Goal: Task Accomplishment & Management: Manage account settings

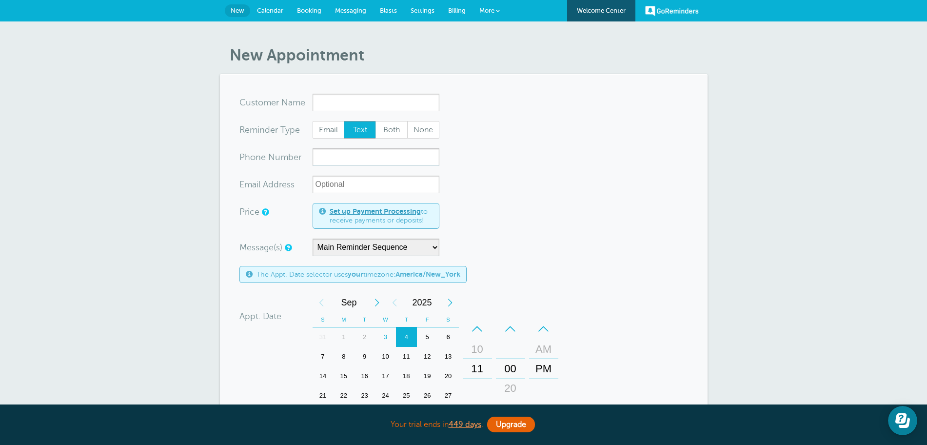
drag, startPoint x: 640, startPoint y: 264, endPoint x: 634, endPoint y: 256, distance: 9.7
click at [640, 263] on form "You are creating a new customer. To use an existing customer select one from th…" at bounding box center [463, 348] width 449 height 508
click at [772, 284] on div "New Appointment You are creating a new customer. To use an existing customer se…" at bounding box center [463, 358] width 927 height 675
click at [396, 94] on input "x-no-autofill" at bounding box center [375, 103] width 127 height 18
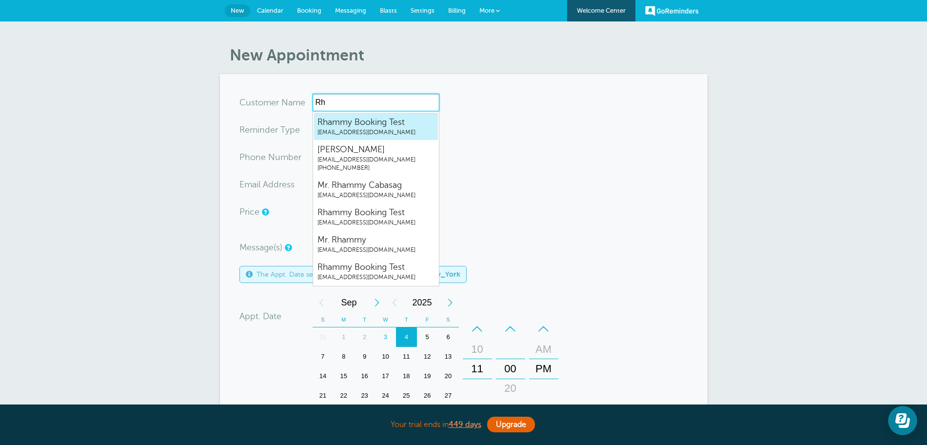
click at [385, 134] on span "[EMAIL_ADDRESS][DOMAIN_NAME]" at bounding box center [375, 132] width 117 height 8
type input "RhammyBookingTestrhammy.grtrial@gmail.com"
type input "Rhammy Booking Test"
radio input "true"
type input "[EMAIL_ADDRESS][DOMAIN_NAME]"
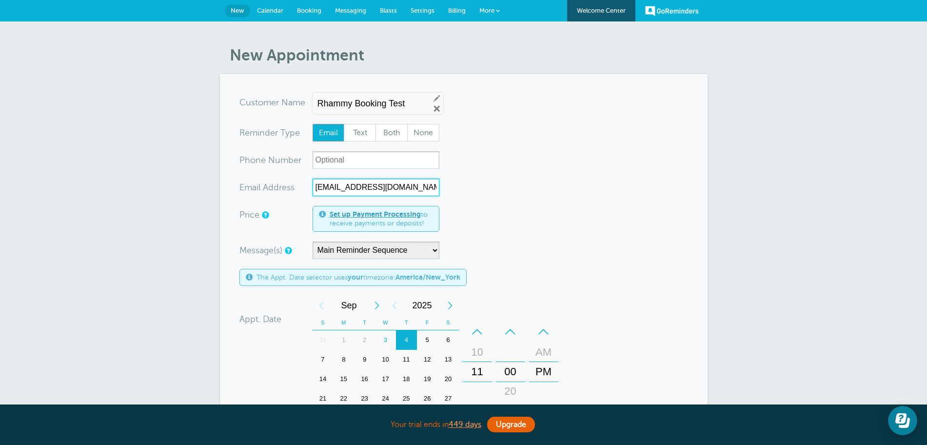
drag, startPoint x: 333, startPoint y: 192, endPoint x: 292, endPoint y: 192, distance: 41.4
click at [292, 192] on div "xx-no-autofill Ema il Add ress rhammy.grtrial@gmail.com" at bounding box center [339, 187] width 200 height 18
click at [355, 131] on span "Text" at bounding box center [359, 132] width 31 height 17
click at [344, 124] on input "Text" at bounding box center [343, 123] width 0 height 0
radio input "true"
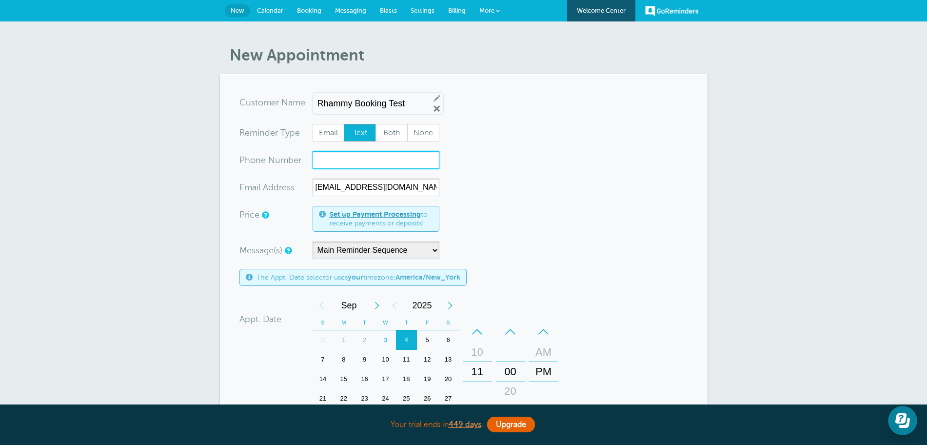
click at [350, 161] on input "xxx-no-autofill" at bounding box center [375, 160] width 127 height 18
click at [389, 126] on span "Both" at bounding box center [391, 132] width 31 height 17
click at [331, 135] on span "Email" at bounding box center [328, 132] width 31 height 17
click at [312, 124] on input "Email" at bounding box center [312, 123] width 0 height 0
radio input "true"
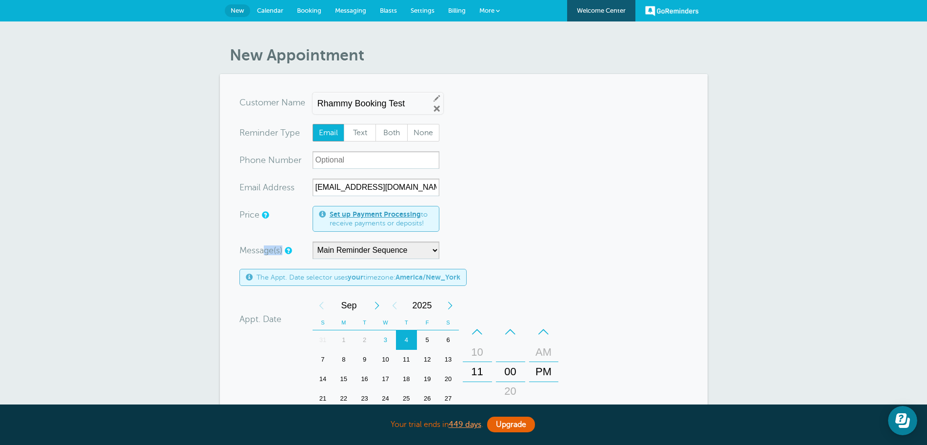
drag, startPoint x: 264, startPoint y: 247, endPoint x: 312, endPoint y: 247, distance: 47.3
click at [312, 247] on div "Message(s)" at bounding box center [275, 250] width 73 height 18
click at [428, 251] on select "Main Reminder Sequence Reminder + Ff Up" at bounding box center [375, 250] width 127 height 18
click at [482, 251] on div "Message(s) Main Reminder Sequence Reminder + Ff Up Custom Message Start with Fi…" at bounding box center [397, 250] width 317 height 18
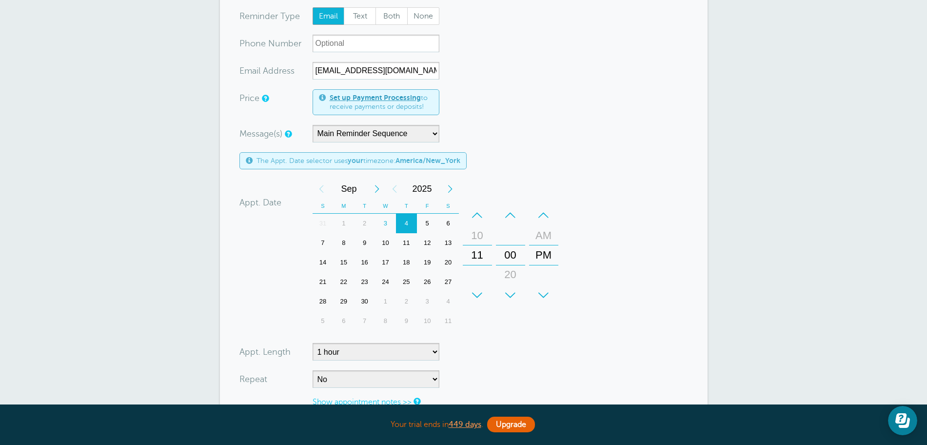
scroll to position [142, 0]
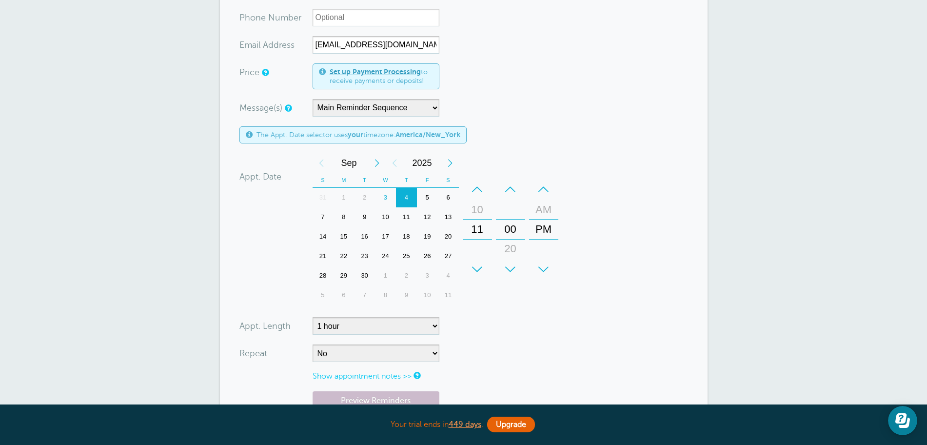
click at [228, 159] on section "You are creating a new customer. To use an existing customer select one from th…" at bounding box center [464, 207] width 488 height 550
drag, startPoint x: 548, startPoint y: 219, endPoint x: 548, endPoint y: 235, distance: 16.1
click at [548, 235] on div "PM" at bounding box center [543, 245] width 23 height 20
click at [342, 216] on div "8" at bounding box center [343, 217] width 21 height 20
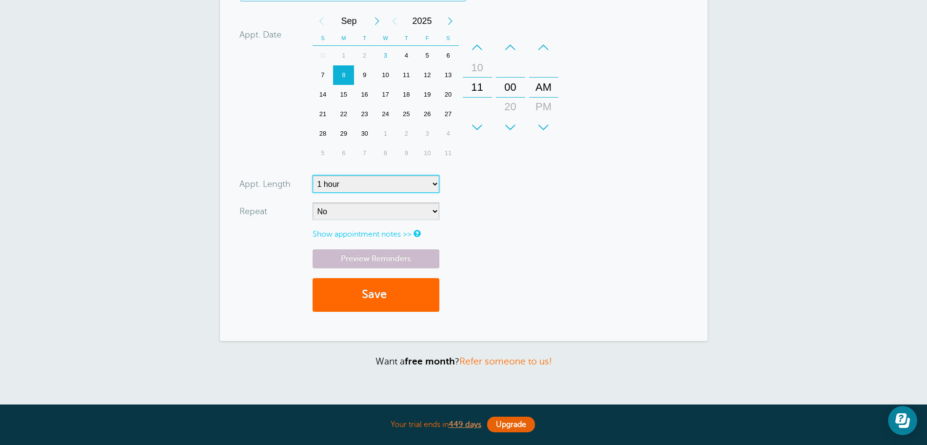
click at [347, 189] on select "5 minutes 10 minutes 15 minutes 20 minutes 25 minutes 30 minutes 35 minutes 40 …" at bounding box center [375, 184] width 127 height 18
click at [312, 175] on select "5 minutes 10 minutes 15 minutes 20 minutes 25 minutes 30 minutes 35 minutes 40 …" at bounding box center [375, 184] width 127 height 18
click at [342, 188] on select "5 minutes 10 minutes 15 minutes 20 minutes 25 minutes 30 minutes 35 minutes 40 …" at bounding box center [375, 184] width 127 height 18
select select "60"
click at [312, 175] on select "5 minutes 10 minutes 15 minutes 20 minutes 25 minutes 30 minutes 35 minutes 40 …" at bounding box center [375, 184] width 127 height 18
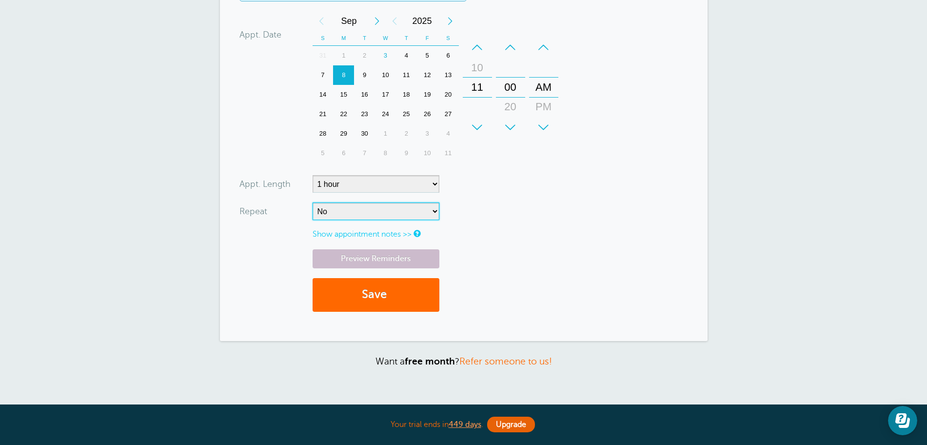
click at [347, 213] on select "No Daily Weekly Every 2 weeks Every 3 weeks Every 4 weeks Monthly Every 5 weeks…" at bounding box center [375, 211] width 127 height 18
click at [599, 211] on form "You are creating a new customer. To use an existing customer select one from th…" at bounding box center [463, 64] width 449 height 511
click at [334, 215] on select "No Daily Weekly Every 2 weeks Every 3 weeks Every 4 weeks Monthly Every 5 weeks…" at bounding box center [375, 211] width 127 height 18
select select "RRULE:FREQ=WEEKLY"
click at [312, 202] on select "No Daily Weekly Every 2 weeks Every 3 weeks Every 4 weeks Monthly Every 5 weeks…" at bounding box center [375, 211] width 127 height 18
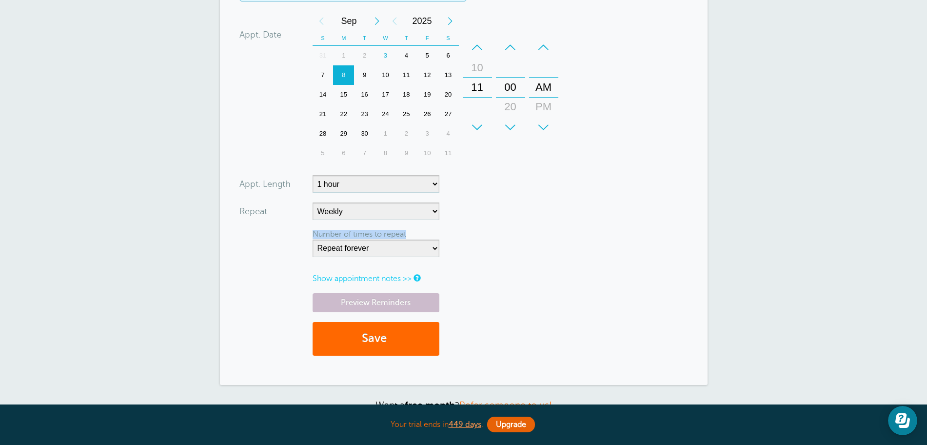
drag, startPoint x: 306, startPoint y: 230, endPoint x: 416, endPoint y: 230, distance: 110.7
click at [416, 230] on div "Number of times to repeat Repeat forever 2 3 4 5 6 7 8 9 10 11 12 13 14 15 16 1…" at bounding box center [339, 247] width 200 height 34
click at [400, 248] on select "Repeat forever 2 3 4 5 6 7 8 9 10 11 12 13 14 15 16 17 18 19 20" at bounding box center [375, 248] width 127 height 18
select select "5"
click at [312, 239] on select "Repeat forever 2 3 4 5 6 7 8 9 10 11 12 13 14 15 16 17 18 19 20" at bounding box center [375, 248] width 127 height 18
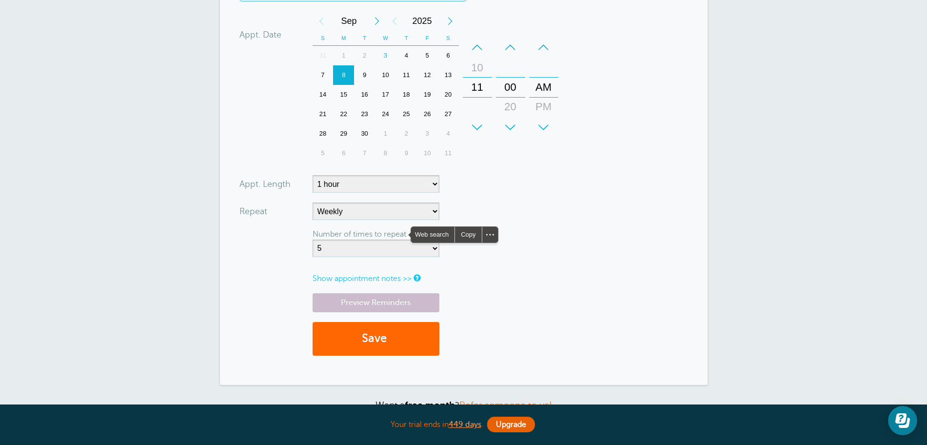
click at [492, 186] on form "You are creating a new customer. To use an existing customer select one from th…" at bounding box center [463, 86] width 449 height 555
click at [361, 278] on link "Show appointment notes >>" at bounding box center [361, 278] width 99 height 9
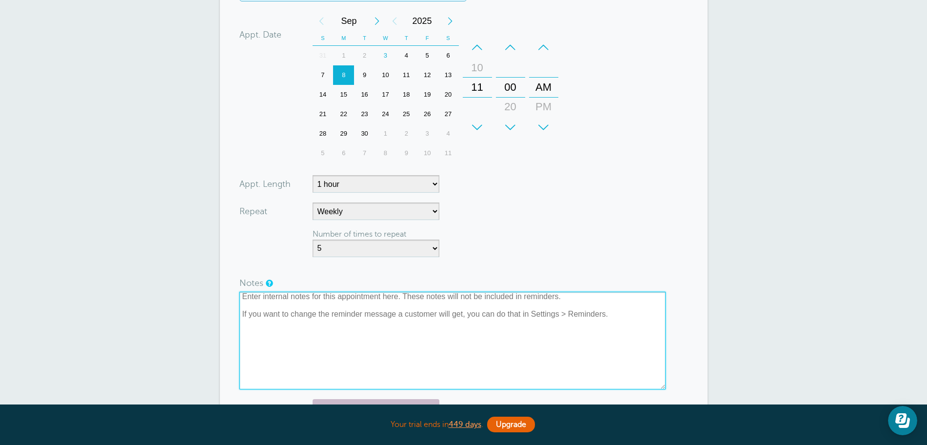
click at [335, 299] on textarea at bounding box center [452, 341] width 426 height 98
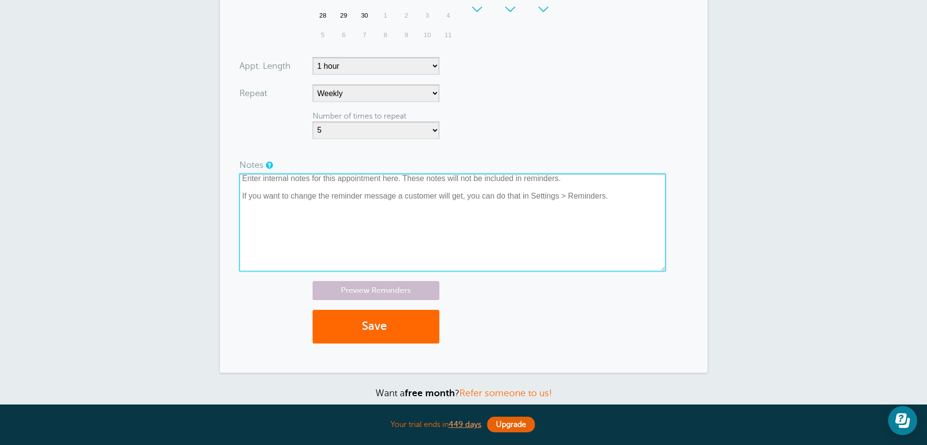
scroll to position [513, 0]
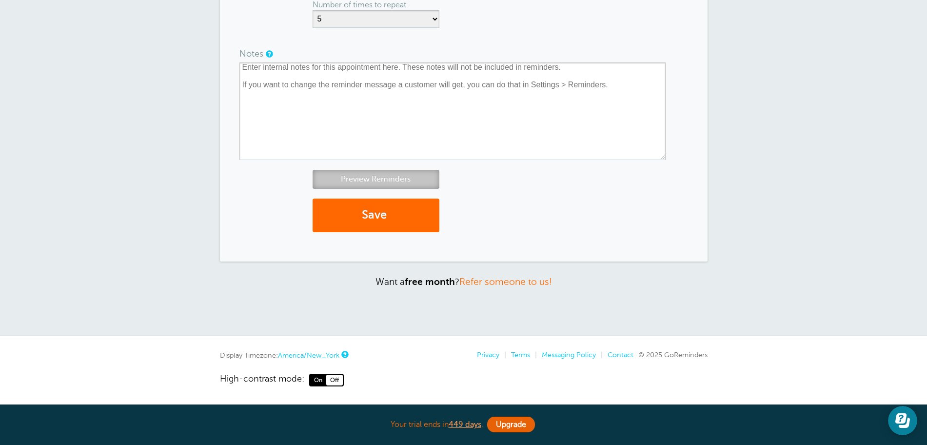
click at [367, 174] on link "Preview Reminders" at bounding box center [375, 179] width 127 height 19
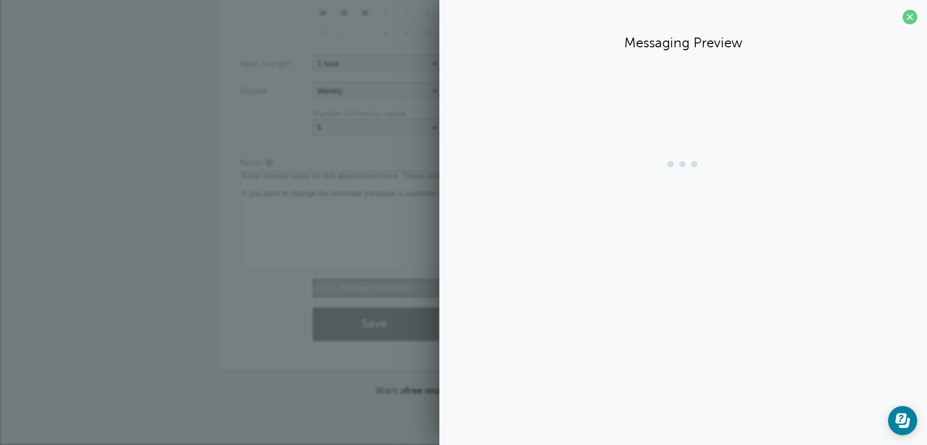
scroll to position [405, 0]
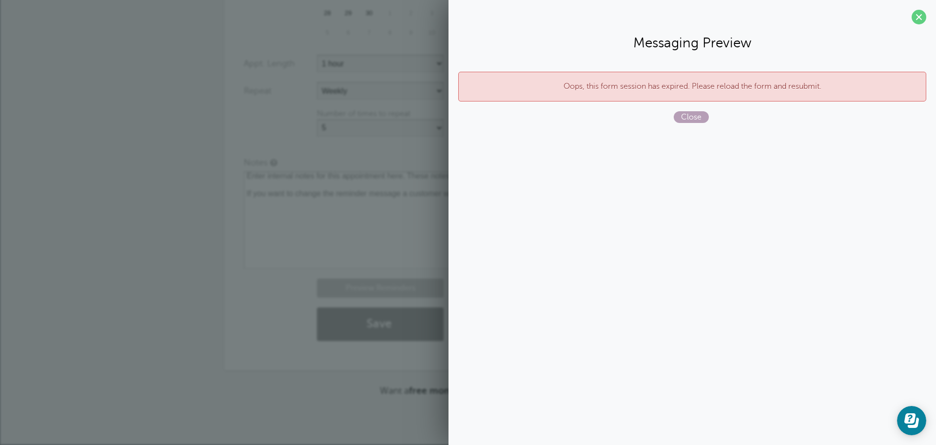
click at [702, 118] on span "Close" at bounding box center [691, 117] width 35 height 12
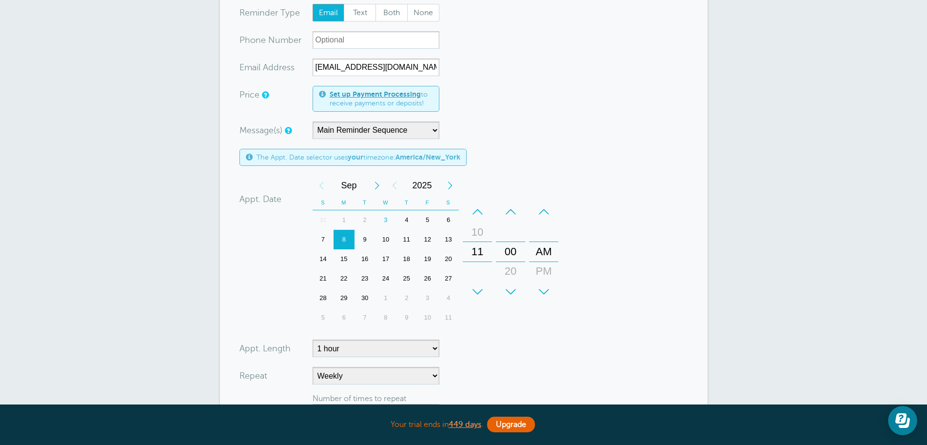
scroll to position [0, 0]
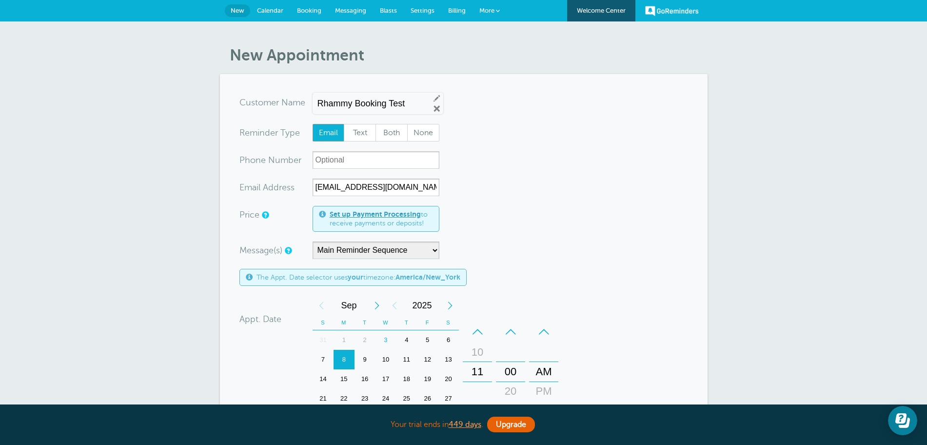
click at [553, 213] on form "You are creating a new customer. To use an existing customer select one from th…" at bounding box center [463, 424] width 449 height 661
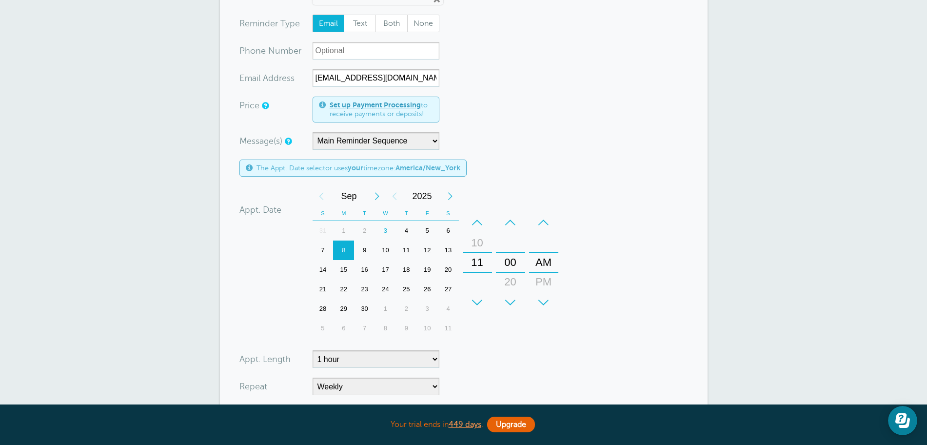
scroll to position [284, 0]
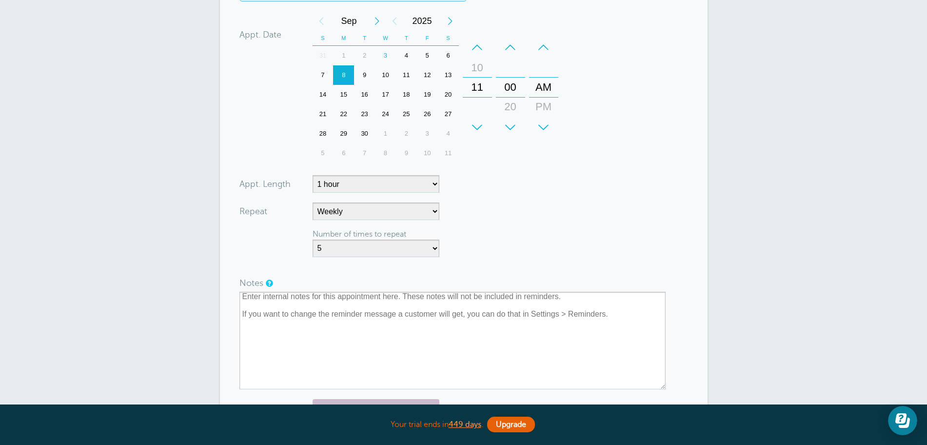
click at [508, 222] on form "You are creating a new customer. To use an existing customer select one from th…" at bounding box center [463, 139] width 449 height 661
click at [334, 210] on select "No Daily Weekly Every 2 weeks Every 3 weeks Every 4 weeks Monthly Every 5 weeks…" at bounding box center [375, 211] width 127 height 18
select select
click at [312, 202] on select "No Daily Weekly Every 2 weeks Every 3 weeks Every 4 weeks Monthly Every 5 weeks…" at bounding box center [375, 211] width 127 height 18
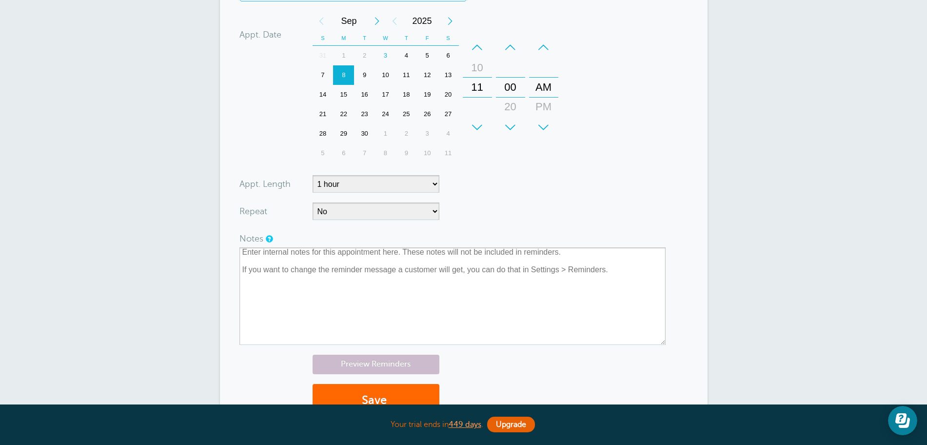
click at [583, 224] on form "You are creating a new customer. To use an existing customer select one from th…" at bounding box center [463, 117] width 449 height 617
click at [414, 362] on link "Preview Reminders" at bounding box center [375, 363] width 127 height 19
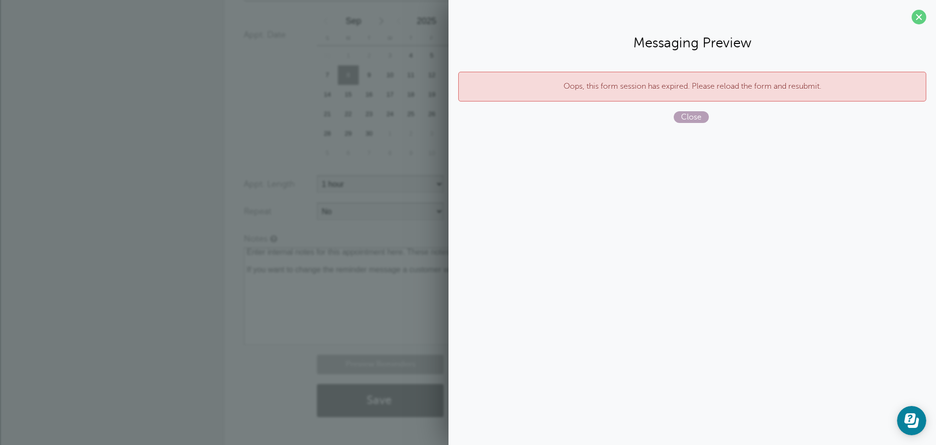
click at [687, 115] on span "Close" at bounding box center [691, 117] width 35 height 12
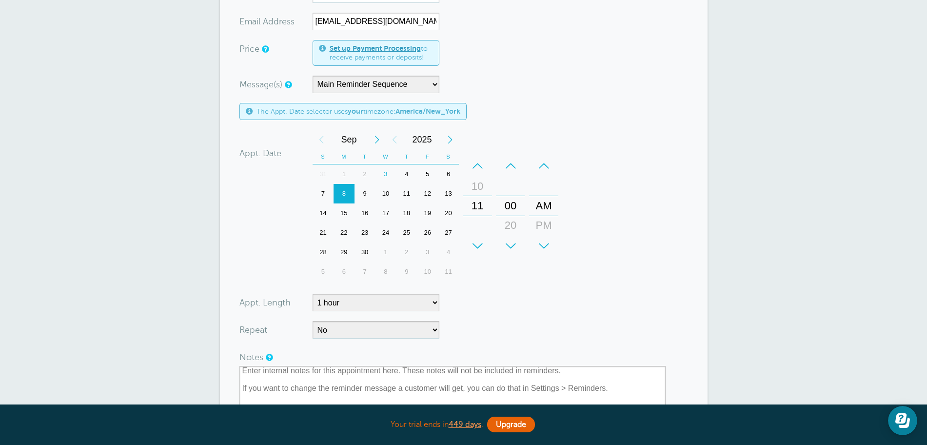
scroll to position [0, 0]
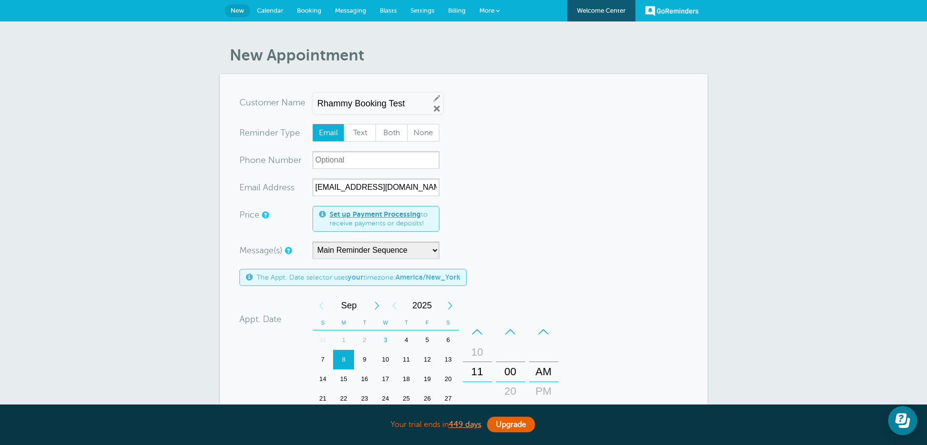
click at [225, 8] on link "New" at bounding box center [237, 10] width 25 height 13
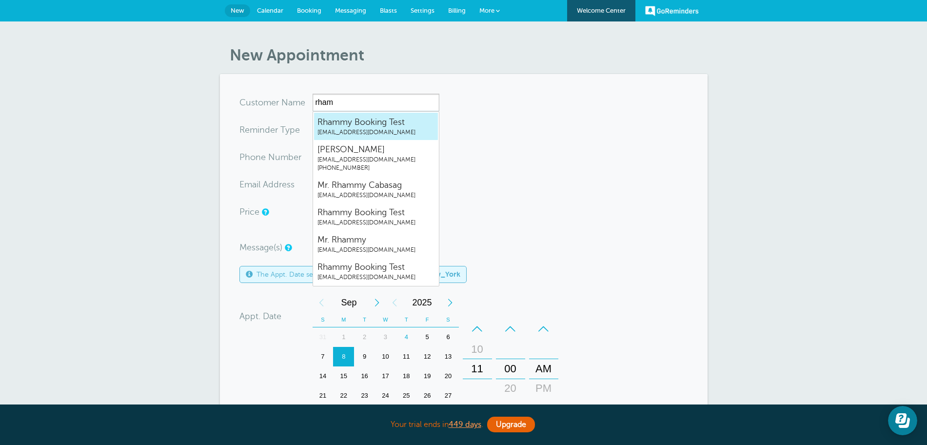
click at [357, 126] on span "Rhammy Booking Test" at bounding box center [375, 122] width 117 height 12
type input "RhammyBookingTestrhammy.grtrial@gmail.com"
type input "Rhammy Booking Test"
radio input "true"
type input "[EMAIL_ADDRESS][DOMAIN_NAME]"
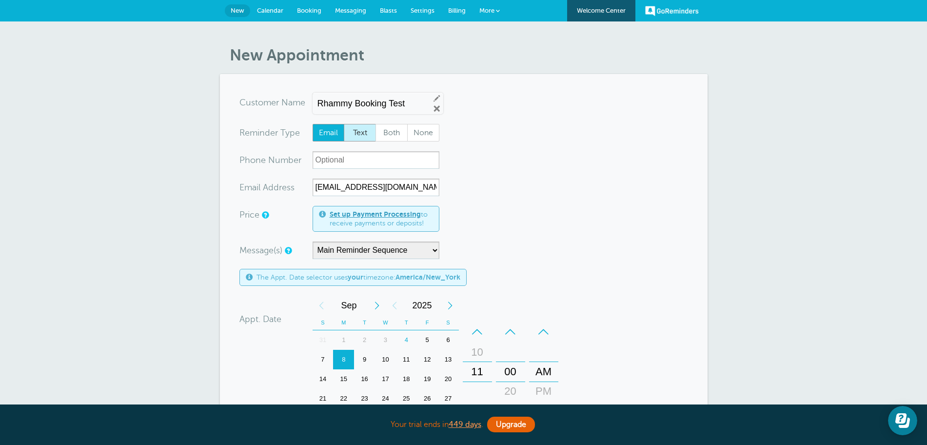
click at [358, 129] on span "Text" at bounding box center [359, 132] width 31 height 17
click at [344, 124] on input "Text" at bounding box center [343, 123] width 0 height 0
radio input "true"
click at [384, 128] on span "Both" at bounding box center [391, 132] width 31 height 17
click at [375, 124] on input "Both" at bounding box center [375, 123] width 0 height 0
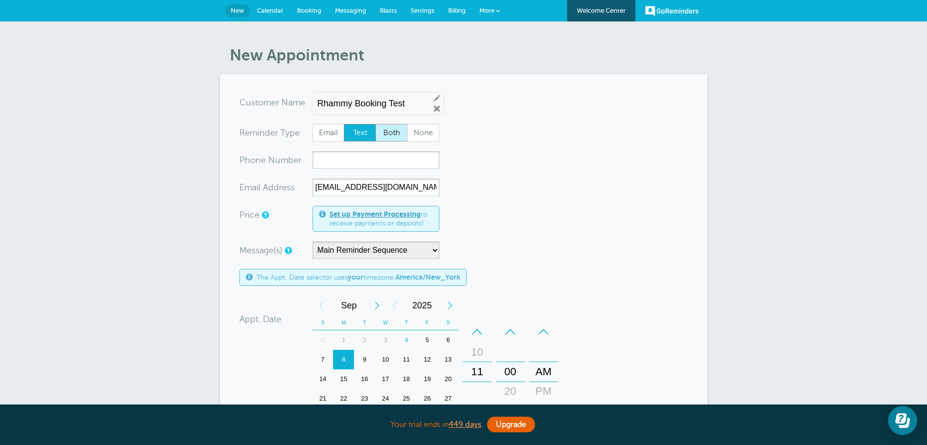
radio input "true"
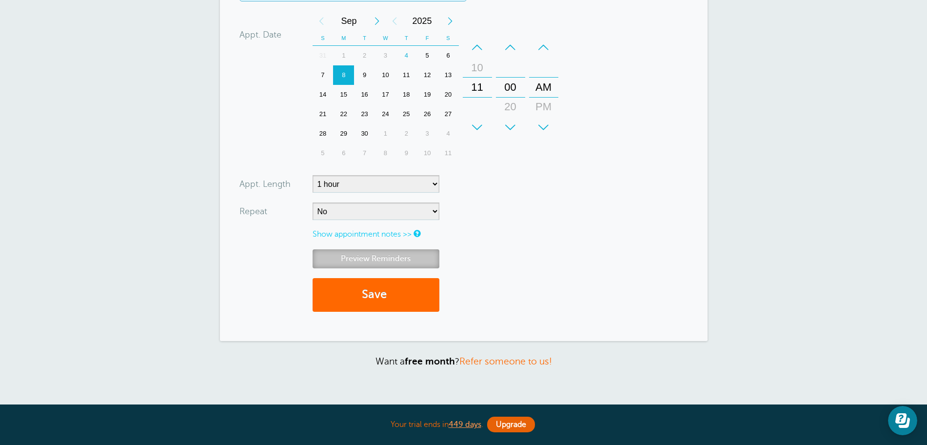
click at [388, 260] on link "Preview Reminders" at bounding box center [375, 258] width 127 height 19
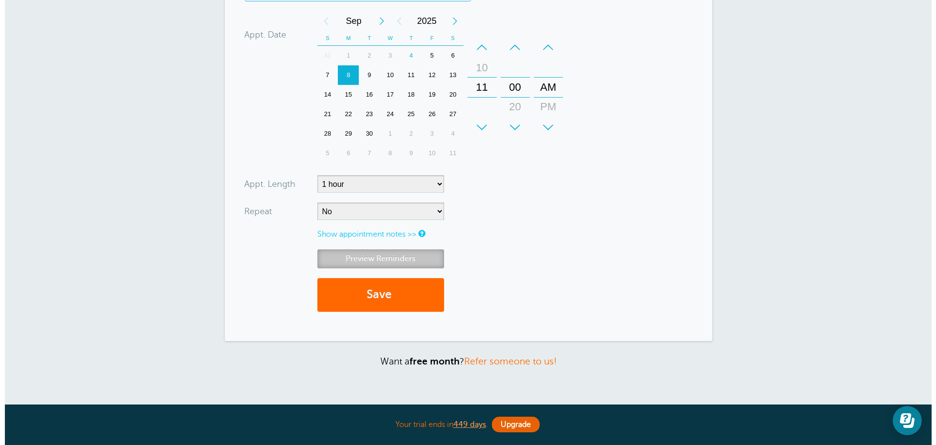
scroll to position [255, 0]
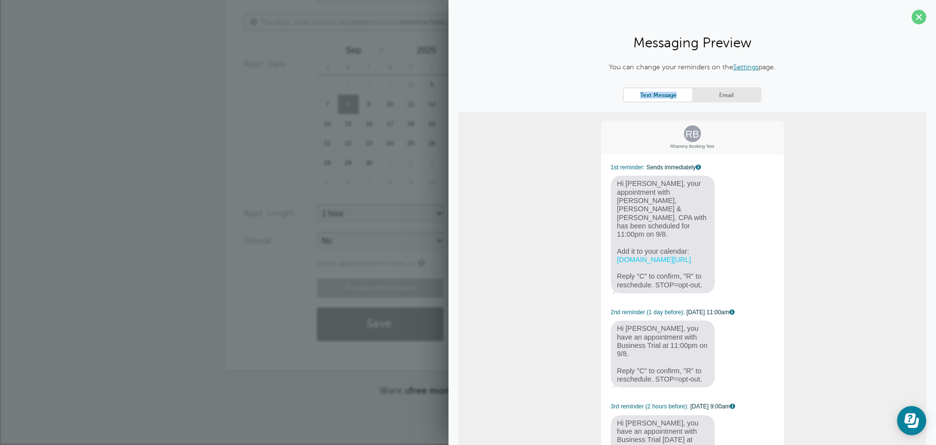
drag, startPoint x: 616, startPoint y: 94, endPoint x: 687, endPoint y: 93, distance: 70.7
click at [687, 93] on div "You can change your reminders on the Settings page. Text Message Email RB Rhamm…" at bounding box center [692, 296] width 468 height 469
drag, startPoint x: 602, startPoint y: 169, endPoint x: 713, endPoint y: 266, distance: 147.6
click at [713, 266] on div "RB Rhammy Booking Test 1st reminder: Sends immediately Hi Rhammy, your appointm…" at bounding box center [692, 310] width 185 height 383
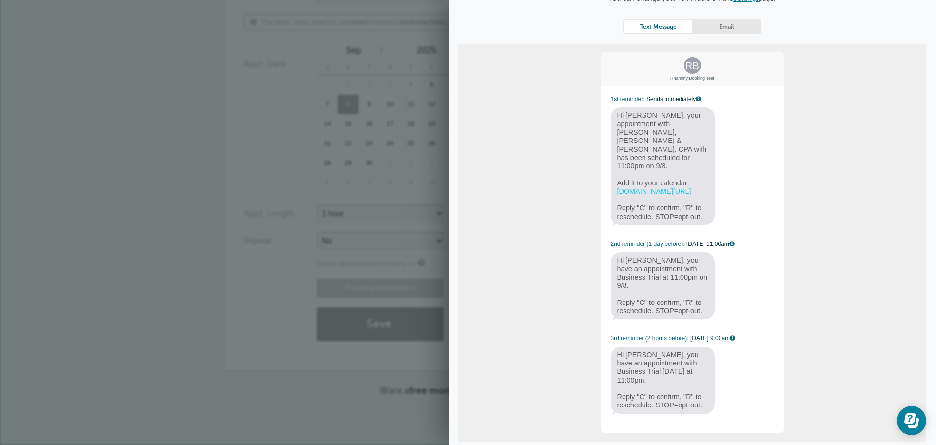
click at [734, 266] on div "RB Rhammy Booking Test 1st reminder: Sends immediately Hi Rhammy, your appointm…" at bounding box center [692, 242] width 185 height 383
drag, startPoint x: 709, startPoint y: 98, endPoint x: 641, endPoint y: 96, distance: 68.3
click at [641, 96] on span "1st reminder: Sends immediately" at bounding box center [692, 99] width 163 height 7
drag, startPoint x: 660, startPoint y: 232, endPoint x: 723, endPoint y: 231, distance: 62.9
click at [723, 231] on div "RB Rhammy Booking Test 1st reminder: Sends immediately Hi Rhammy, your appointm…" at bounding box center [692, 242] width 185 height 383
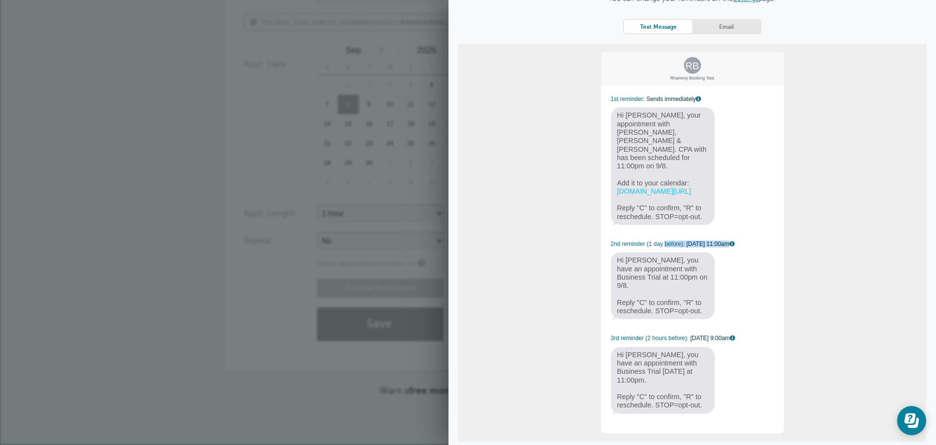
drag, startPoint x: 612, startPoint y: 321, endPoint x: 718, endPoint y: 319, distance: 106.3
click at [718, 334] on span "3rd reminder (2 hours before): 9/8 at 9:00am" at bounding box center [692, 337] width 163 height 7
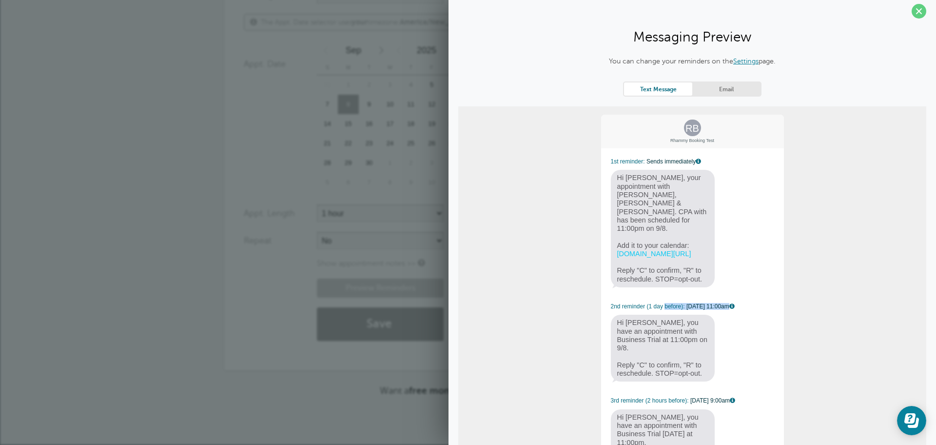
scroll to position [0, 0]
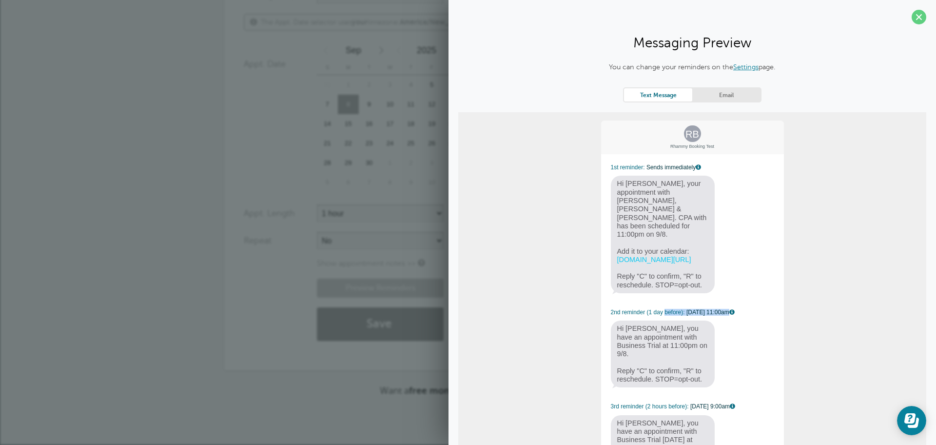
click at [718, 98] on link "Email" at bounding box center [726, 94] width 68 height 13
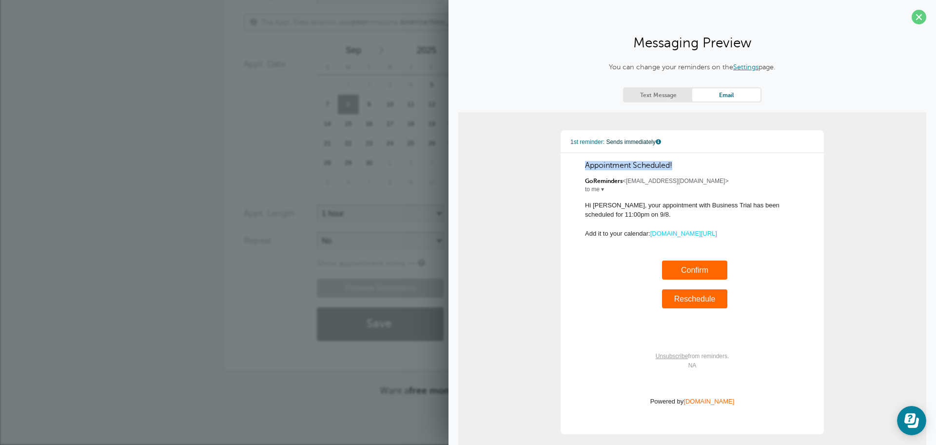
drag, startPoint x: 686, startPoint y: 164, endPoint x: 572, endPoint y: 165, distance: 113.6
click at [572, 165] on div "1st reminder: Sends immediately Appointment Scheduled! GoReminders <noreply@gor…" at bounding box center [692, 282] width 244 height 284
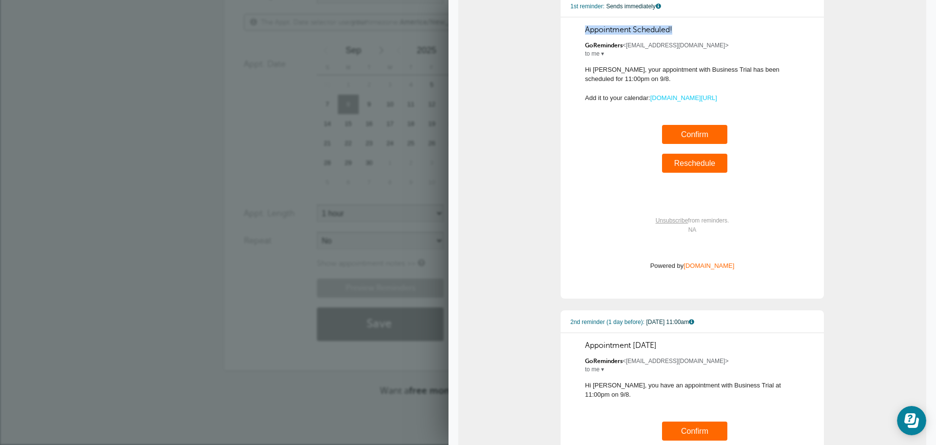
scroll to position [142, 0]
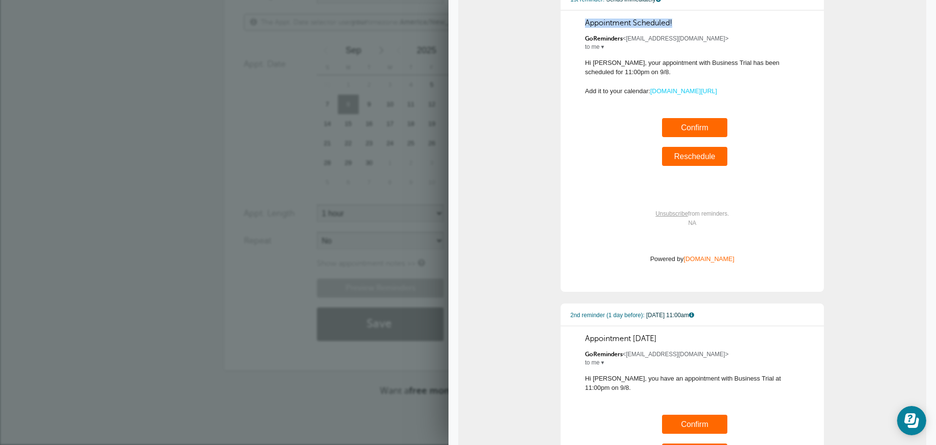
drag, startPoint x: 631, startPoint y: 74, endPoint x: 574, endPoint y: 60, distance: 59.1
click at [574, 60] on div "1st reminder: Sends immediately Appointment Scheduled! GoReminders <noreply@gor…" at bounding box center [692, 140] width 244 height 284
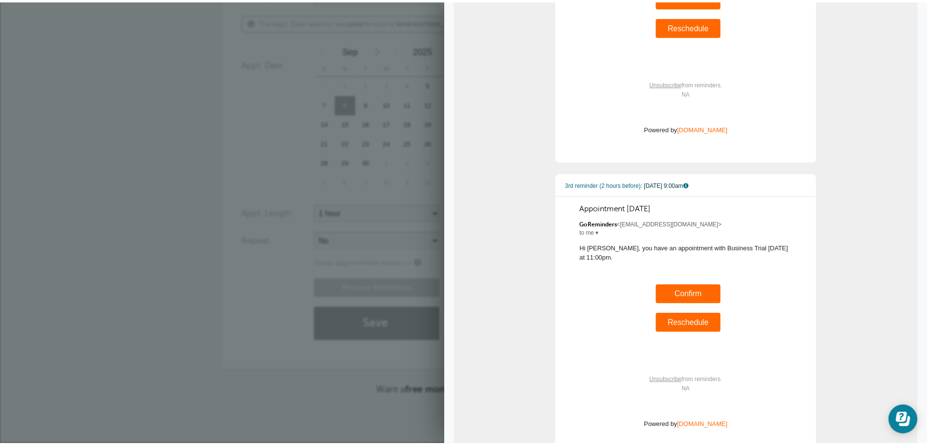
scroll to position [620, 0]
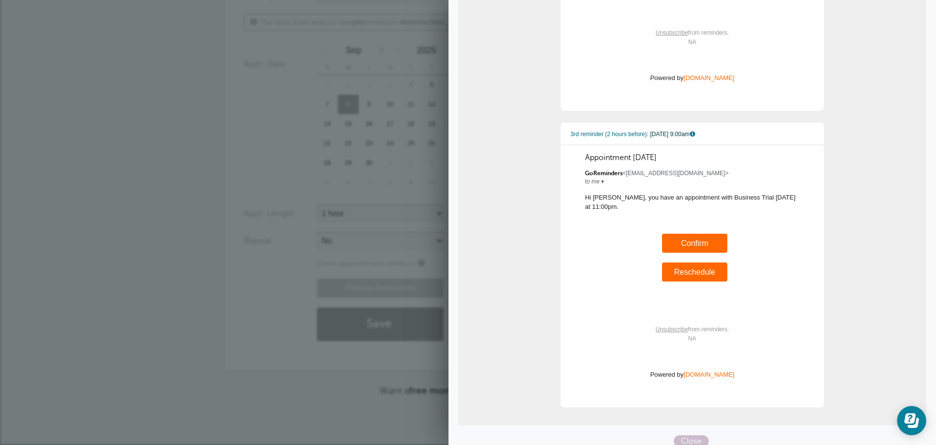
click at [262, 349] on div "Preview Reminders Save" at bounding box center [468, 314] width 449 height 72
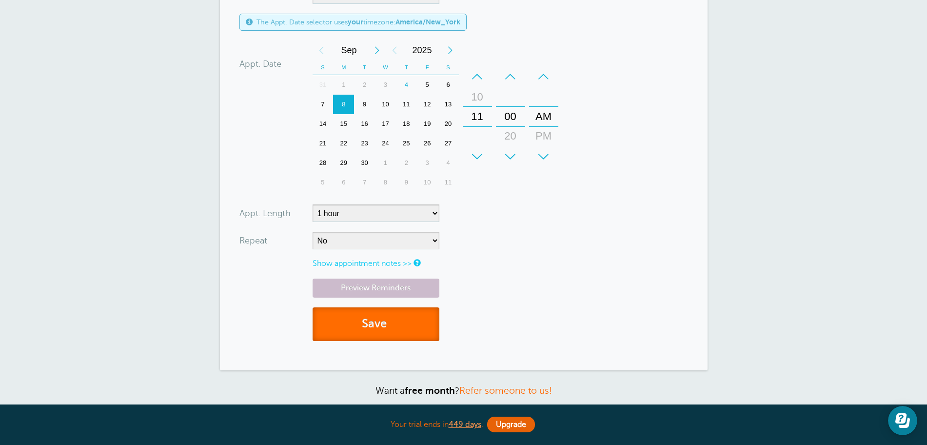
click at [407, 322] on button "Save" at bounding box center [375, 324] width 127 height 34
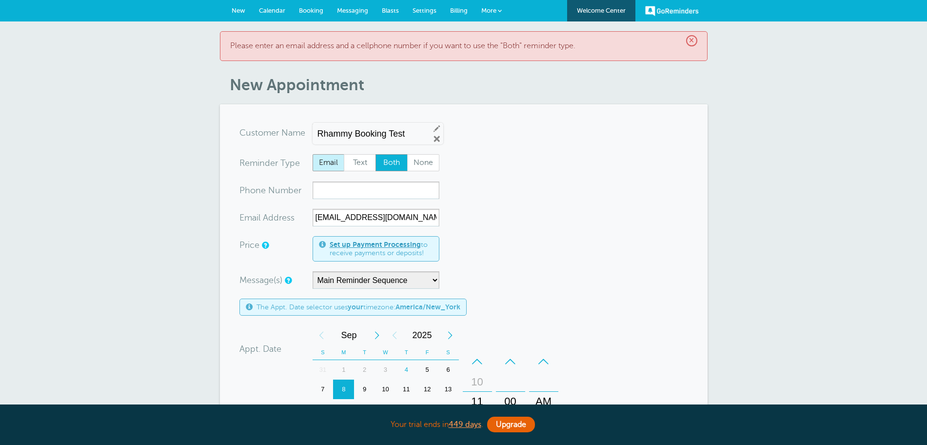
click at [339, 168] on span "Email" at bounding box center [328, 163] width 31 height 17
click at [312, 154] on input "Email" at bounding box center [312, 154] width 0 height 0
radio input "true"
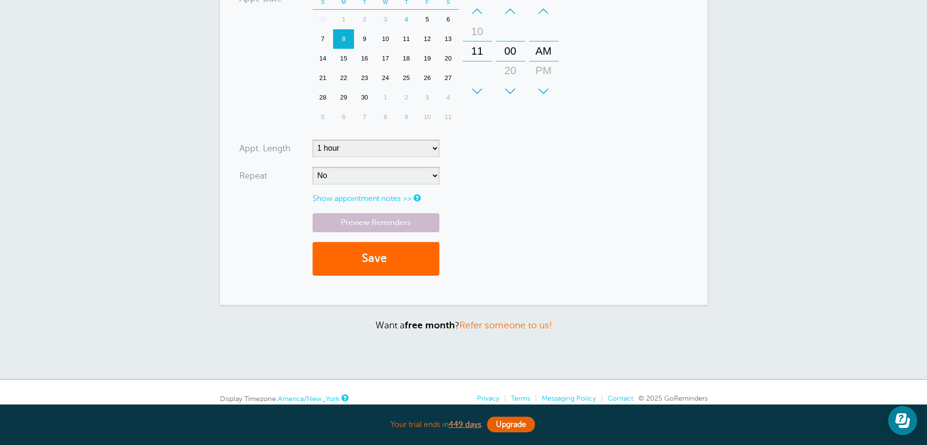
scroll to position [393, 0]
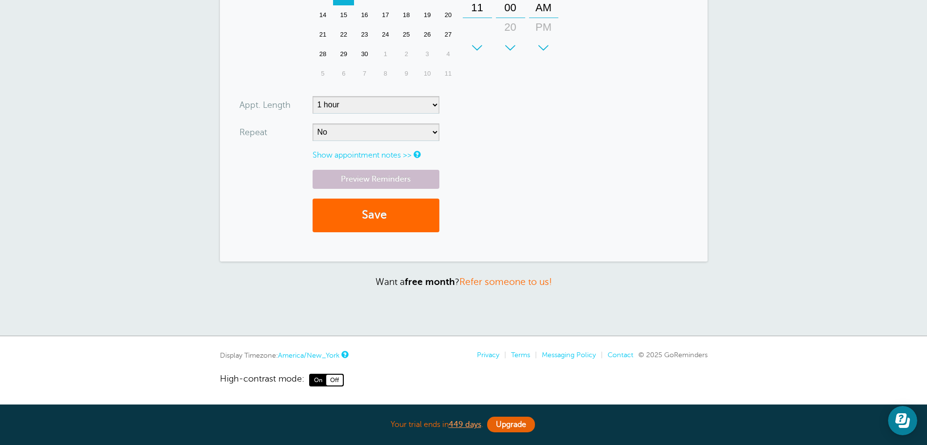
click at [374, 197] on div "Preview Reminders Save" at bounding box center [463, 206] width 449 height 72
click at [371, 211] on button "Save" at bounding box center [375, 215] width 127 height 34
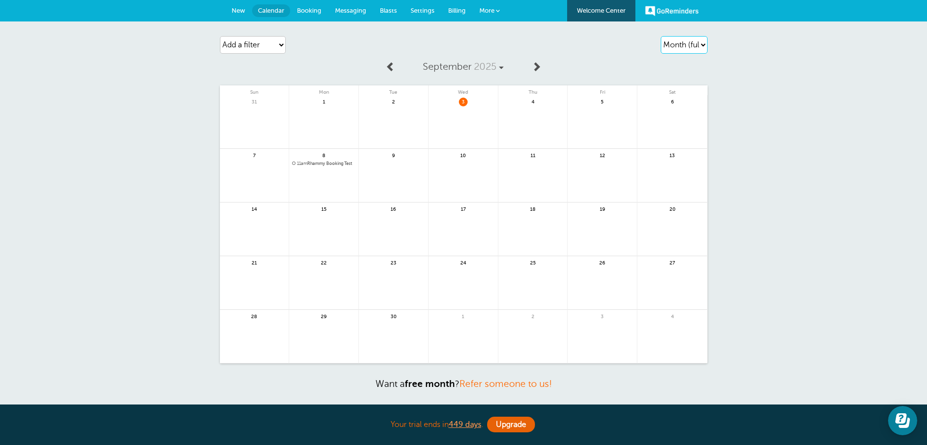
click at [676, 45] on select "Agenda Day Week Month (full view) Month (condensed)" at bounding box center [684, 45] width 47 height 18
click at [661, 36] on select "Agenda Day Week Month (full view) Month (condensed)" at bounding box center [684, 45] width 47 height 18
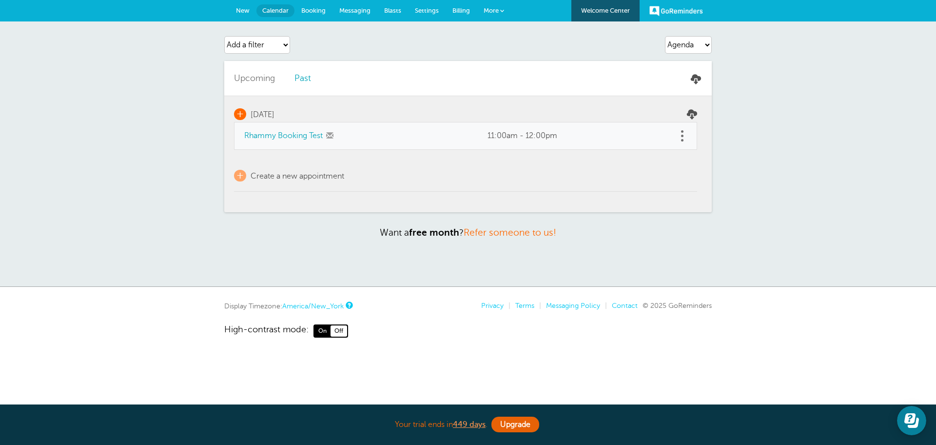
drag, startPoint x: 297, startPoint y: 113, endPoint x: 243, endPoint y: 113, distance: 53.6
click at [243, 113] on td "+ Monday, 9/8" at bounding box center [465, 109] width 463 height 26
drag, startPoint x: 244, startPoint y: 145, endPoint x: 339, endPoint y: 143, distance: 95.6
click at [339, 143] on td "Rhammy Booking Test" at bounding box center [356, 135] width 244 height 27
drag, startPoint x: 487, startPoint y: 144, endPoint x: 586, endPoint y: 138, distance: 99.6
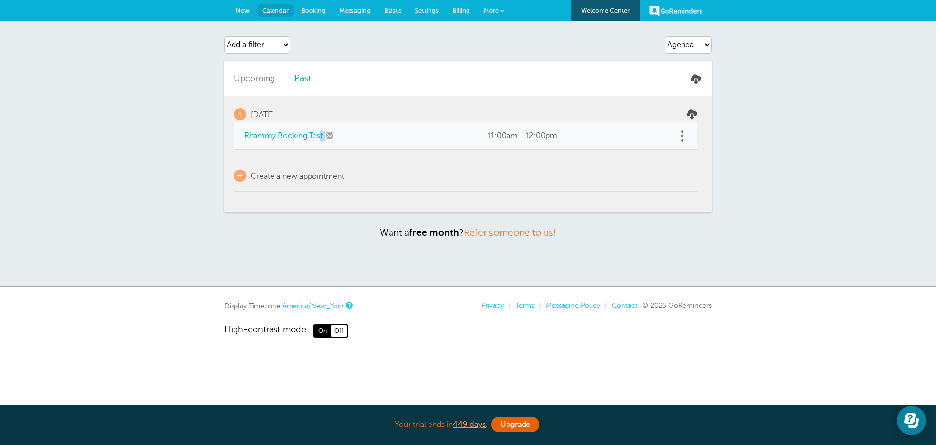
click at [586, 138] on td "11:00am - 12:00pm" at bounding box center [577, 135] width 199 height 27
click at [682, 49] on select "Agenda Day Week Month (full view) Month (condensed)" at bounding box center [688, 45] width 47 height 18
click at [665, 36] on select "Agenda Day Week Month (full view) Month (condensed)" at bounding box center [688, 45] width 47 height 18
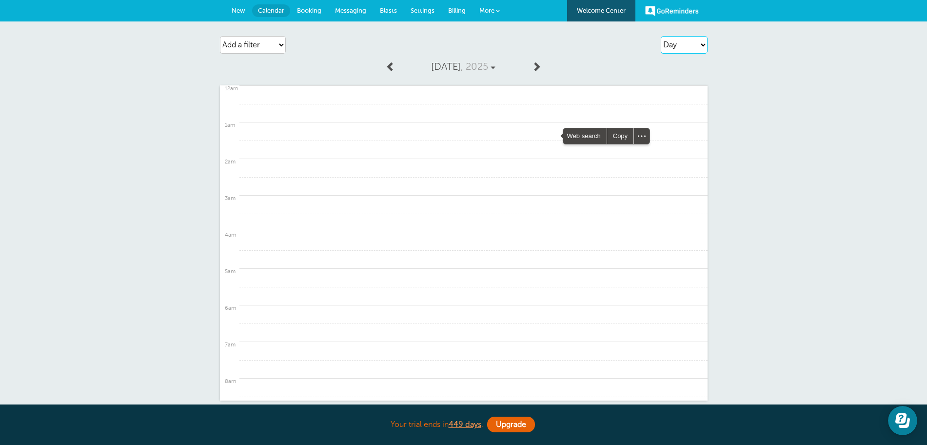
scroll to position [378, 0]
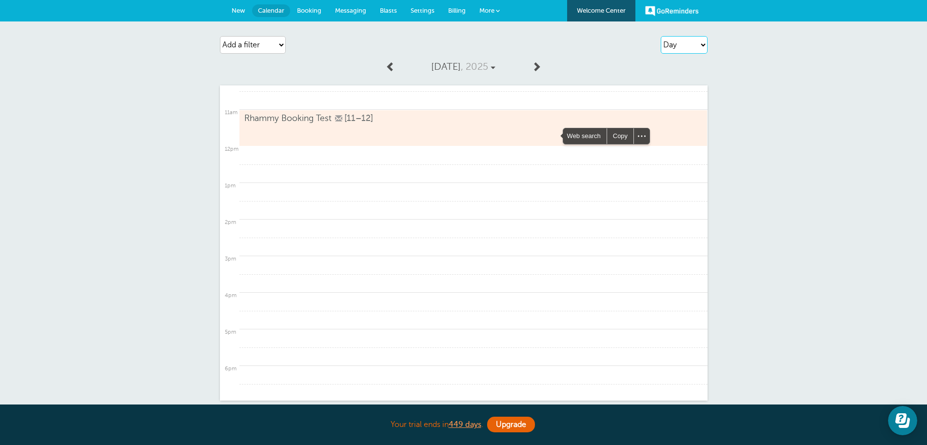
click at [685, 46] on select "Agenda Day Week Month (full view) Month (condensed)" at bounding box center [684, 45] width 47 height 18
click at [661, 36] on select "Agenda Day Week Month (full view) Month (condensed)" at bounding box center [684, 45] width 47 height 18
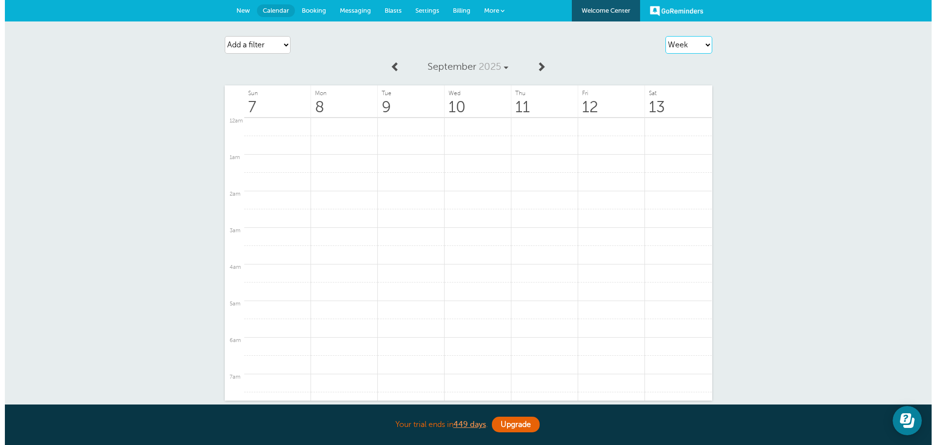
scroll to position [379, 0]
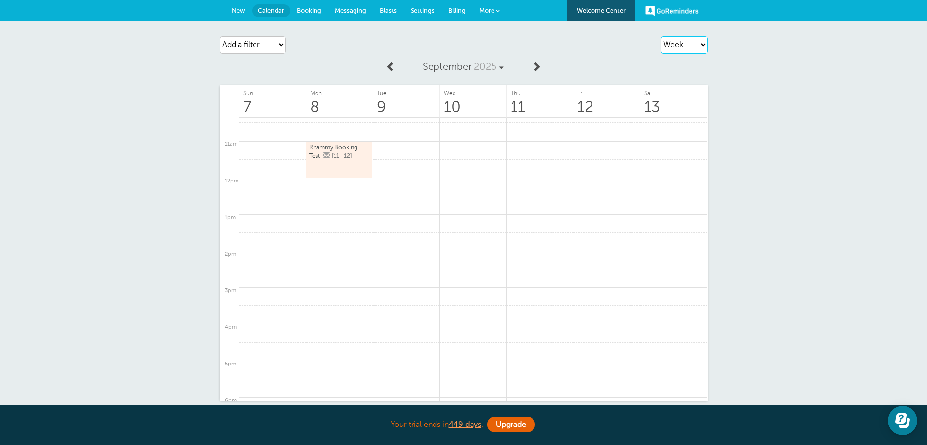
click at [696, 40] on select "Agenda Day Week Month (full view) Month (condensed)" at bounding box center [684, 45] width 47 height 18
select select "agenda"
click at [661, 36] on select "Agenda Day Week Month (full view) Month (condensed)" at bounding box center [684, 45] width 47 height 18
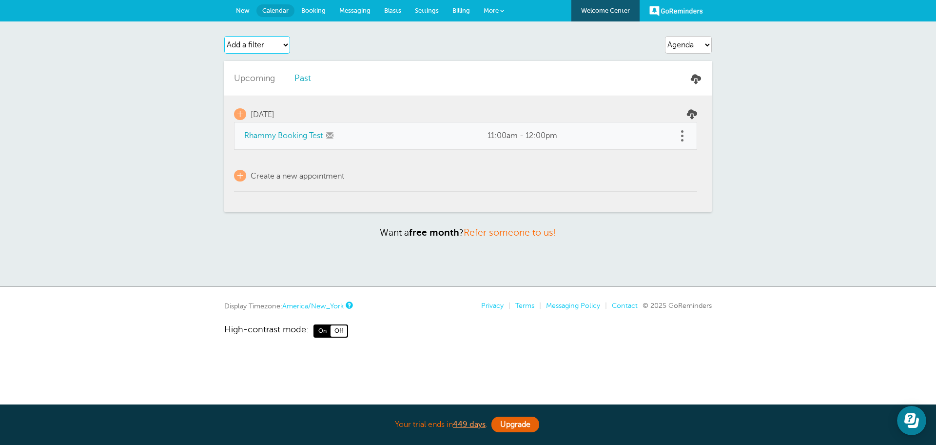
click at [263, 49] on select "Add a filter Customer Search Appointment Status Payment Status" at bounding box center [257, 45] width 66 height 18
select select "customer"
click at [224, 36] on select "Add a filter Customer Search Appointment Status Payment Status" at bounding box center [257, 45] width 66 height 18
select select
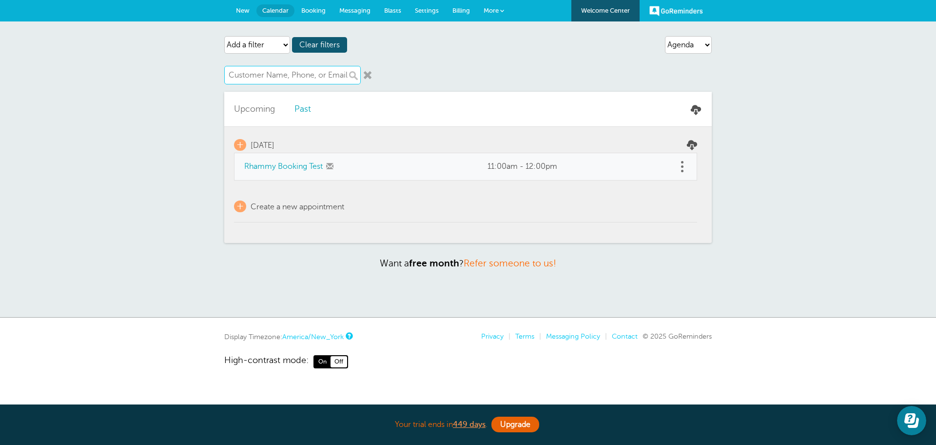
click at [262, 74] on input "text" at bounding box center [292, 75] width 137 height 19
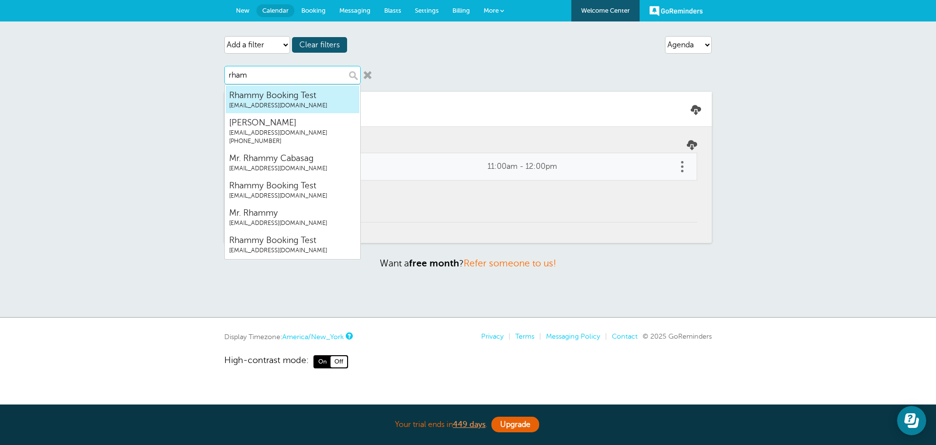
click at [266, 94] on span "Rhammy Booking Test" at bounding box center [292, 95] width 127 height 12
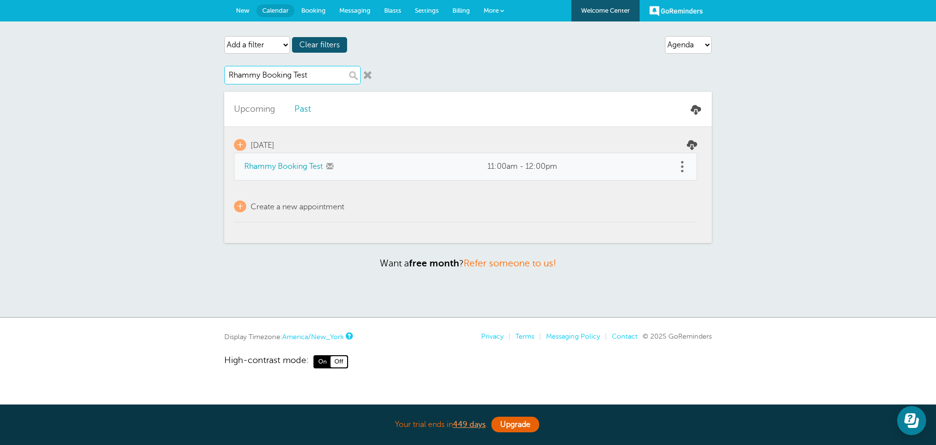
type input "Rhammy Booking Test"
click at [369, 74] on link at bounding box center [368, 75] width 10 height 10
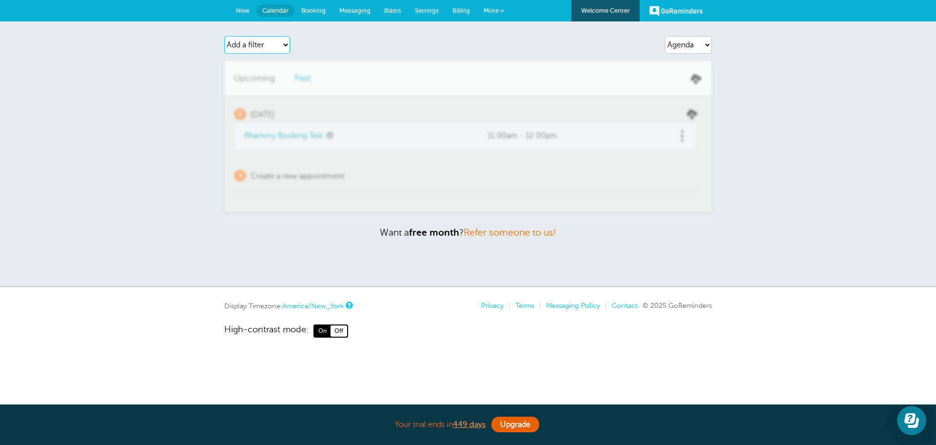
click at [258, 45] on select "Add a filter Customer Search Appointment Status Payment Status" at bounding box center [257, 45] width 66 height 18
select select "appt_status"
click at [224, 36] on select "Add a filter Customer Search Appointment Status Payment Status" at bounding box center [257, 45] width 66 height 18
select select
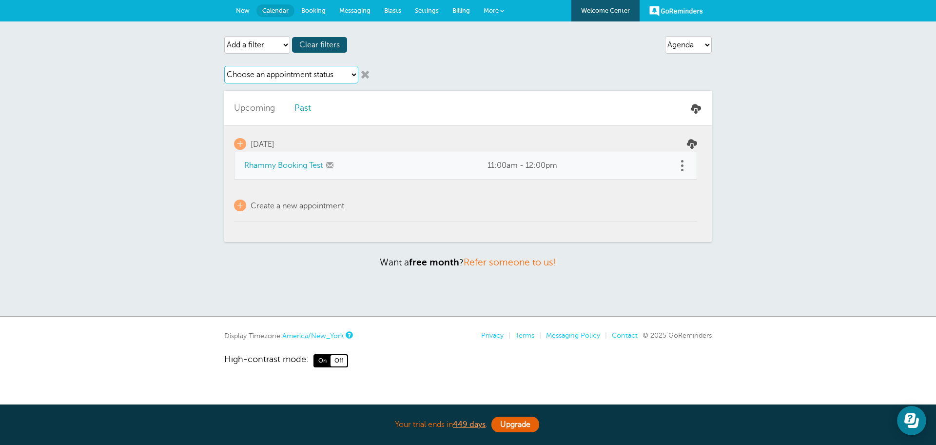
click at [265, 76] on select "Choose an appointment status Confirmed Reschedule Requested Cancelled" at bounding box center [291, 75] width 134 height 18
select select "reschedule"
click at [224, 66] on select "Choose an appointment status Confirmed Reschedule Requested Cancelled" at bounding box center [291, 75] width 134 height 18
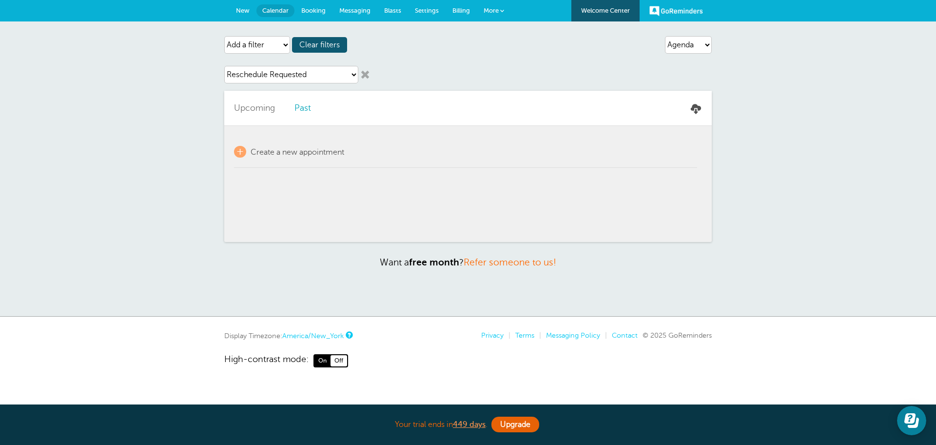
click at [366, 75] on link at bounding box center [365, 75] width 10 height 10
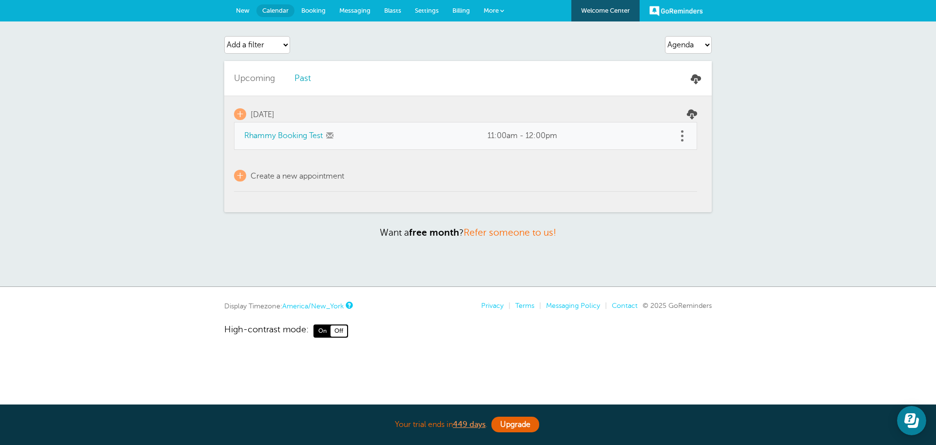
click at [449, 56] on div "Agenda Day Week Month (full view) Month (condensed) Add a filter Customer Searc…" at bounding box center [468, 44] width 488 height 27
click at [423, 8] on span "Settings" at bounding box center [427, 10] width 24 height 7
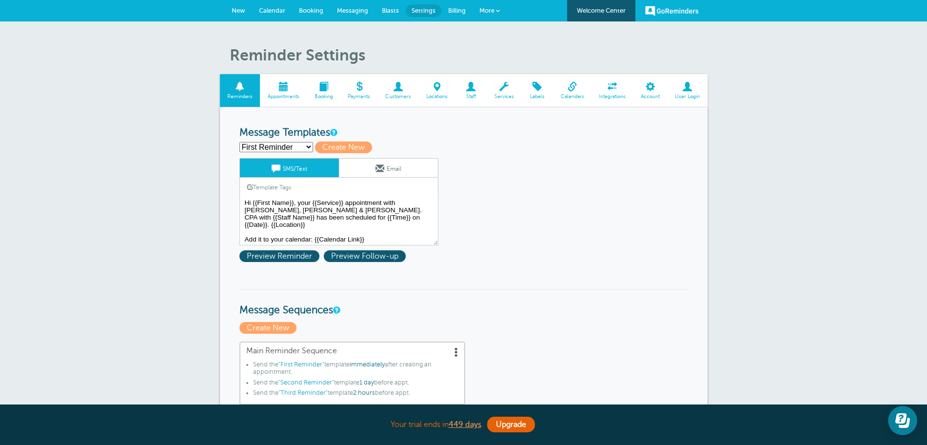
click at [477, 94] on span "Staff" at bounding box center [471, 97] width 22 height 6
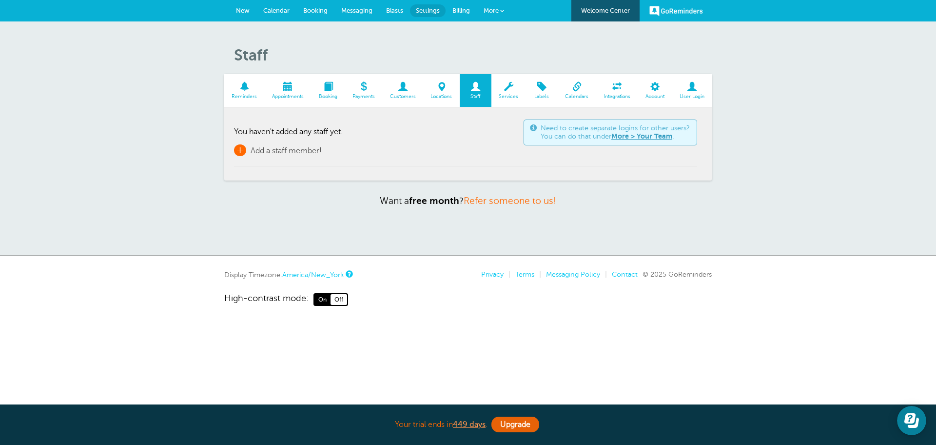
click at [266, 149] on span "Add a staff member!" at bounding box center [286, 150] width 71 height 9
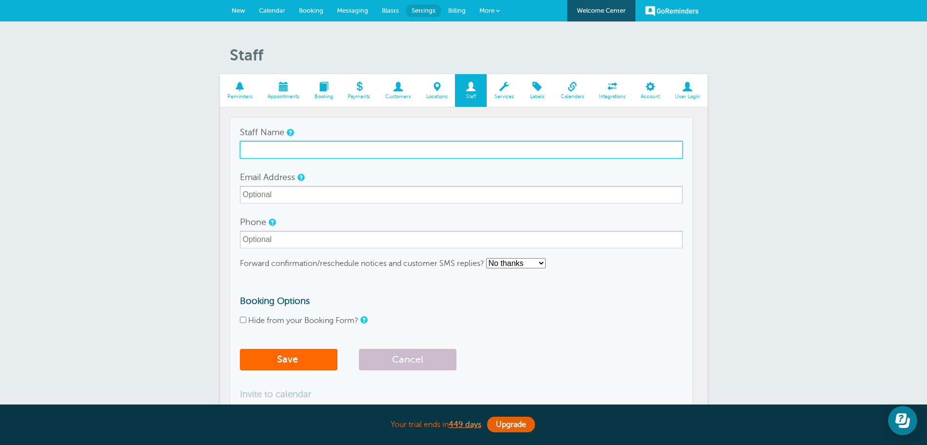
click at [320, 147] on input "Staff Name" at bounding box center [461, 150] width 443 height 18
type input "Teacher 1"
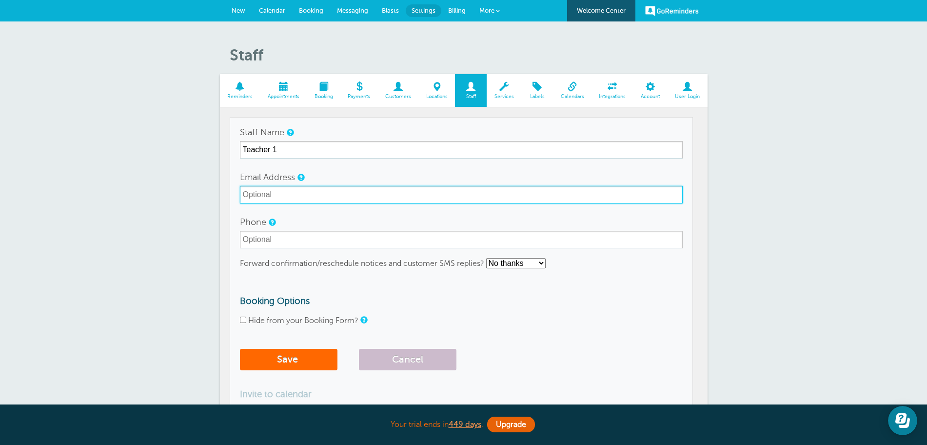
click at [287, 198] on input "Email Address" at bounding box center [461, 195] width 443 height 18
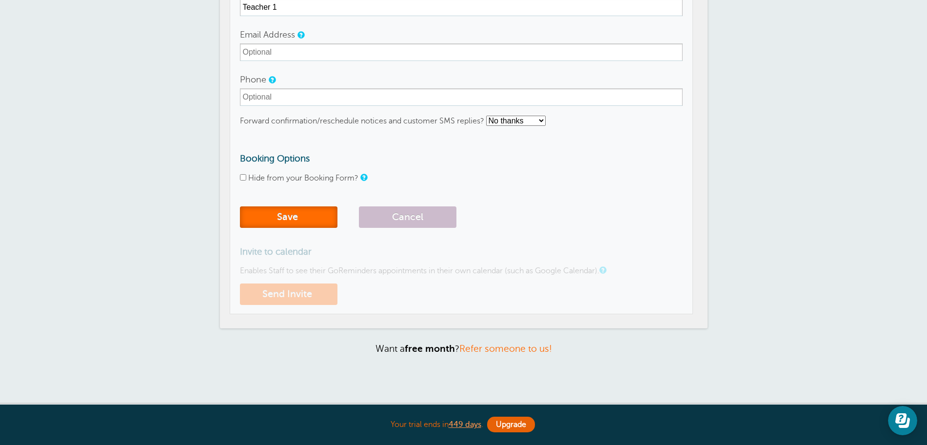
click at [298, 217] on span "submit" at bounding box center [299, 216] width 2 height 11
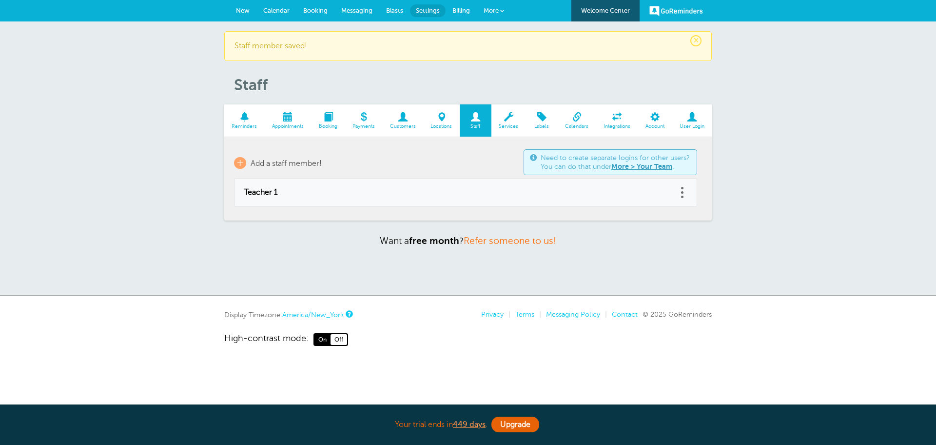
click at [683, 192] on link at bounding box center [682, 192] width 10 height 15
click at [668, 166] on link "Edit" at bounding box center [671, 168] width 29 height 18
type input "Teacher 1"
checkbox input "false"
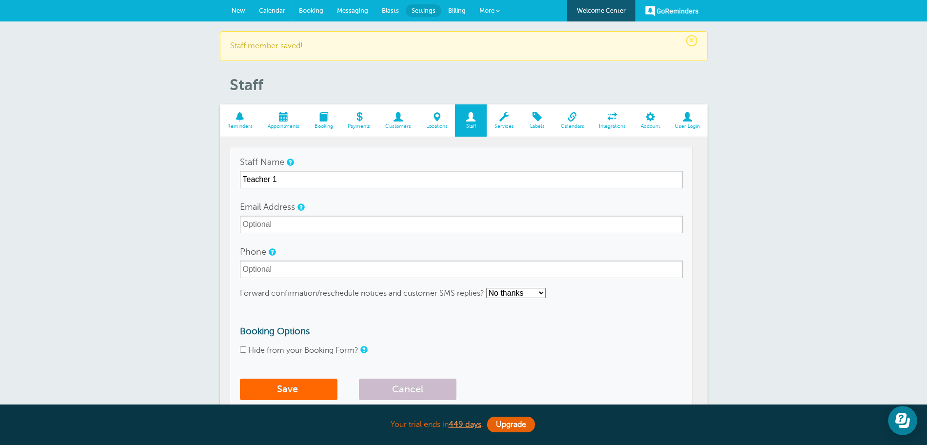
drag, startPoint x: 279, startPoint y: 14, endPoint x: 541, endPoint y: 78, distance: 269.5
click at [279, 14] on link "Calendar" at bounding box center [272, 10] width 40 height 21
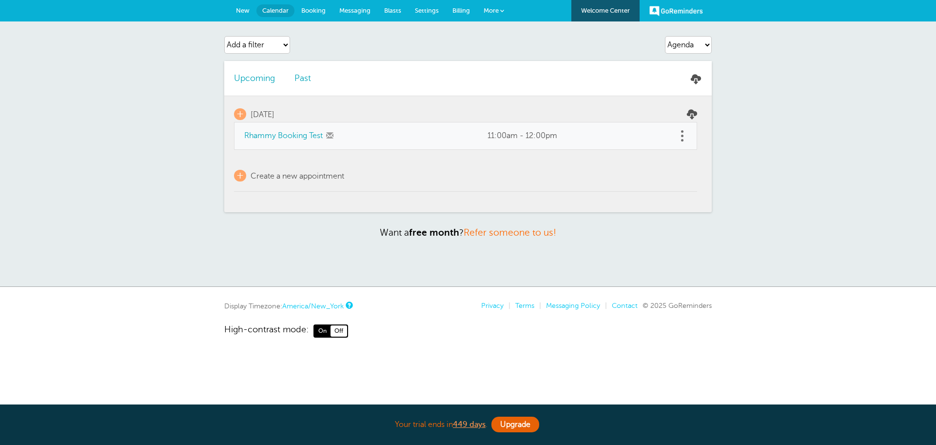
click at [301, 131] on link "Rhammy Booking Test" at bounding box center [283, 135] width 78 height 9
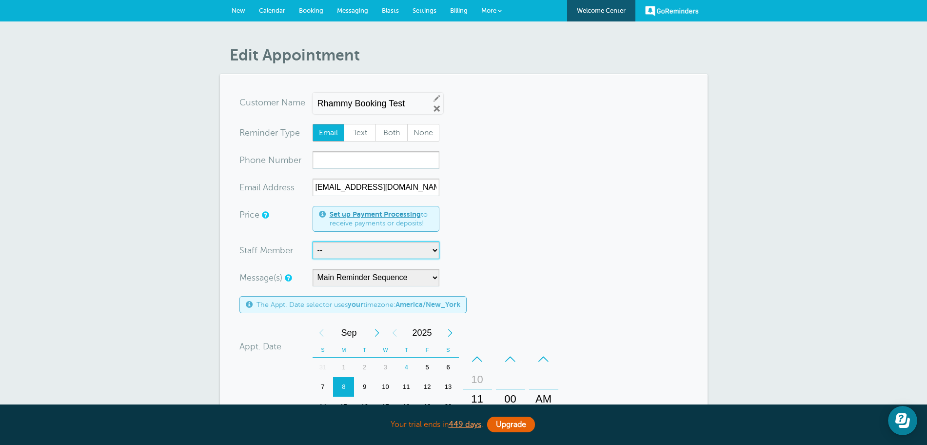
click at [351, 254] on select "-- Teacher 1" at bounding box center [375, 250] width 127 height 18
select select "21501"
click at [312, 241] on select "-- Teacher 1" at bounding box center [375, 250] width 127 height 18
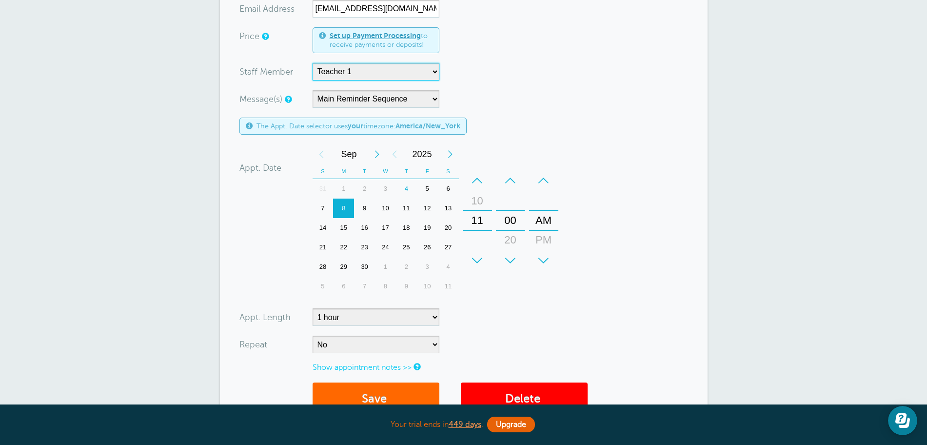
scroll to position [362, 0]
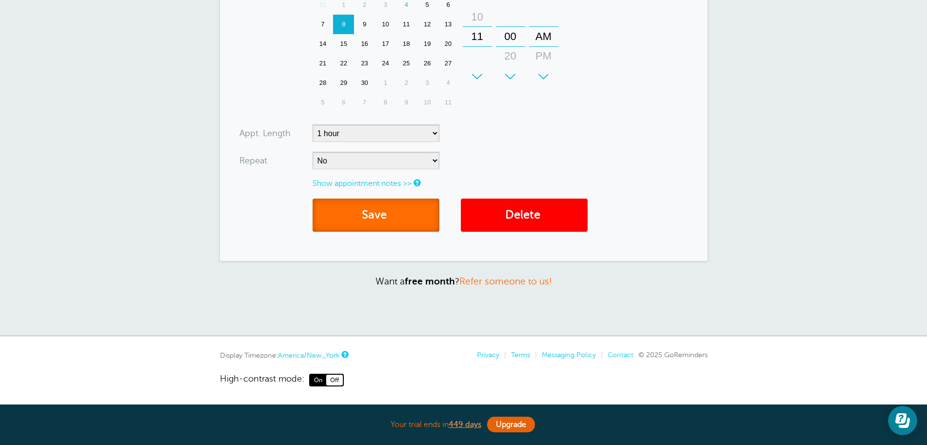
click at [387, 223] on button "Save" at bounding box center [375, 215] width 127 height 34
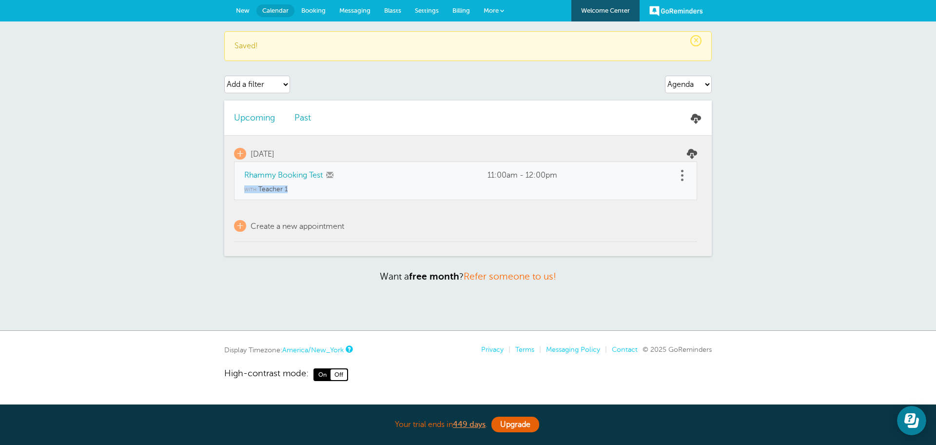
drag, startPoint x: 293, startPoint y: 190, endPoint x: 246, endPoint y: 192, distance: 46.4
click at [246, 192] on td "with Teacher 1" at bounding box center [465, 192] width 463 height 14
click at [236, 82] on select "Add a filter Customer Search Staff Appointment Status Payment Status" at bounding box center [257, 85] width 66 height 18
select select "staff"
click at [224, 76] on select "Add a filter Customer Search Staff Appointment Status Payment Status" at bounding box center [257, 85] width 66 height 18
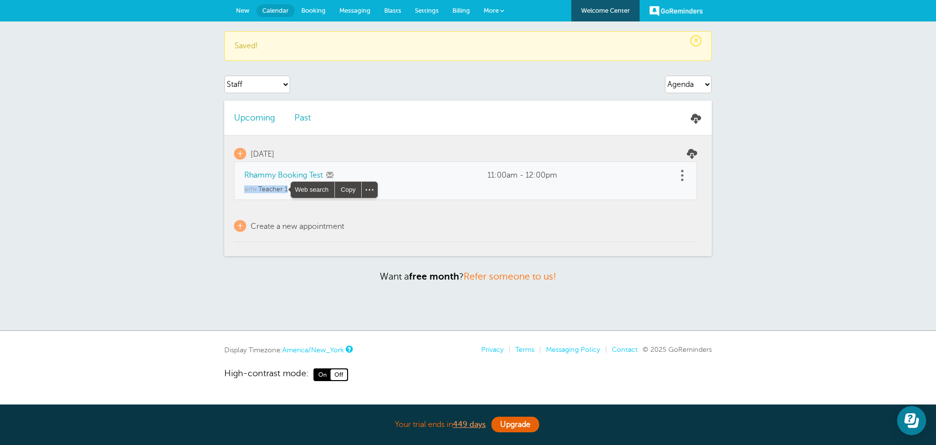
select select
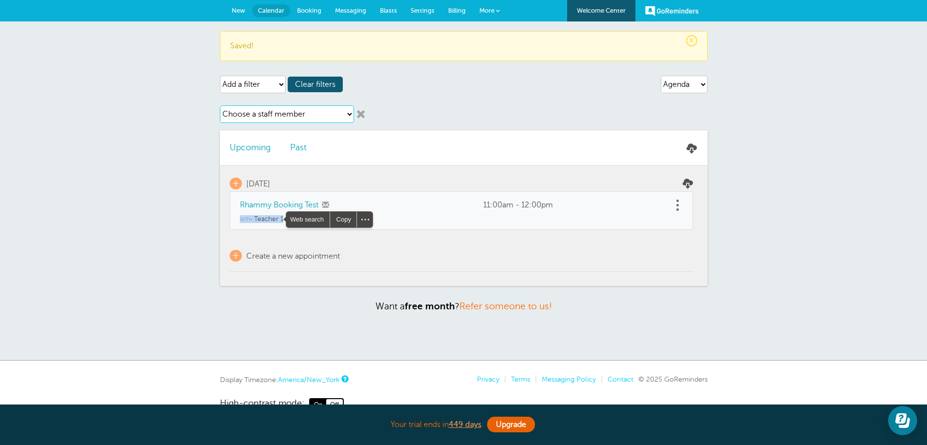
click at [240, 112] on select "Choose a staff member Teacher 1" at bounding box center [287, 114] width 134 height 18
click at [220, 105] on select "Choose a staff member Teacher 1" at bounding box center [287, 114] width 134 height 18
click at [249, 115] on select "Choose a staff member Teacher 1" at bounding box center [287, 114] width 134 height 18
select select "21501"
click at [224, 105] on select "Choose a staff member Teacher 1" at bounding box center [287, 114] width 134 height 18
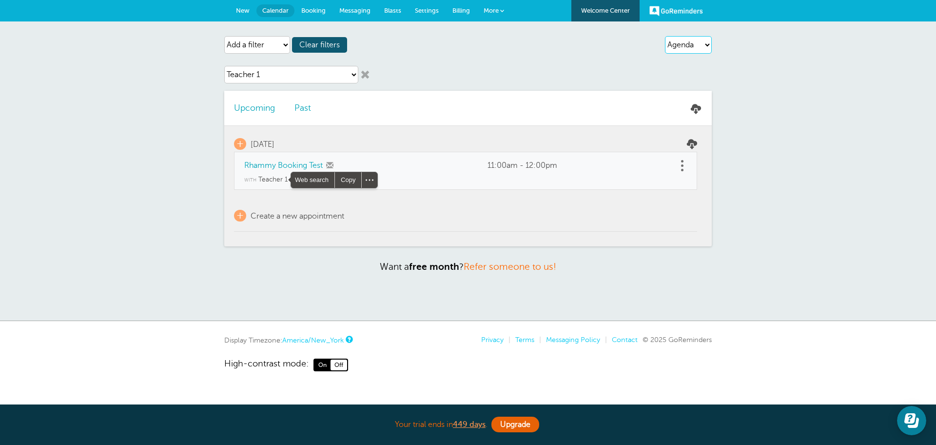
click at [682, 44] on select "Agenda Day Week Month (full view) Month (condensed)" at bounding box center [688, 45] width 47 height 18
select select "month-full"
click at [665, 36] on select "Agenda Day Week Month (full view) Month (condensed)" at bounding box center [688, 45] width 47 height 18
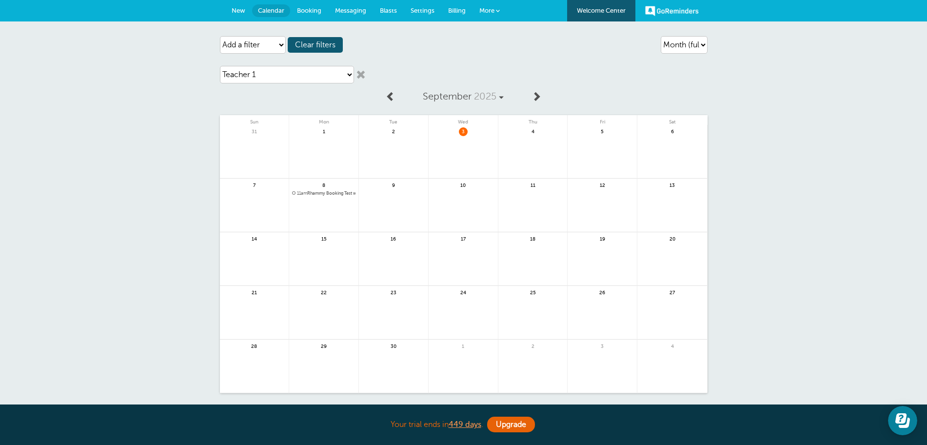
click at [361, 77] on link at bounding box center [361, 75] width 10 height 10
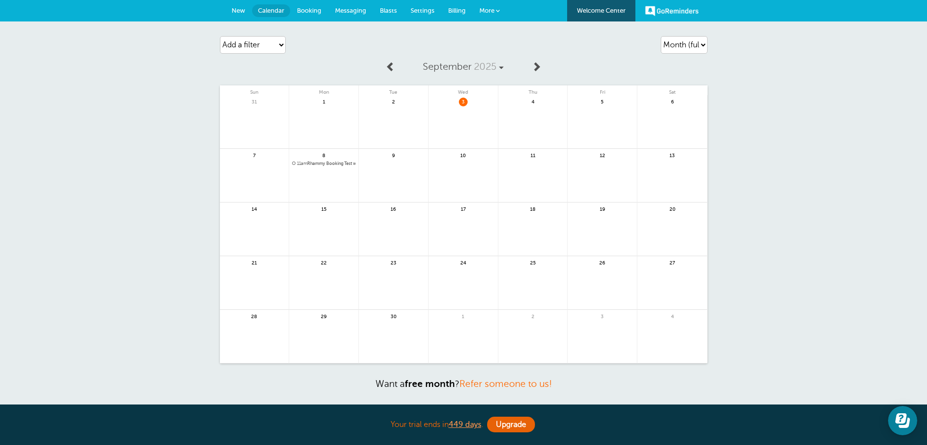
click at [240, 11] on span "New" at bounding box center [239, 10] width 14 height 7
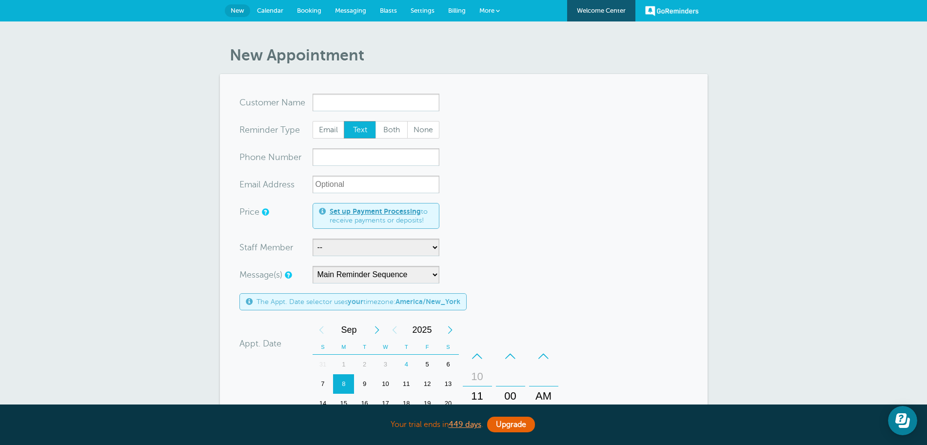
click at [421, 15] on link "Settings" at bounding box center [423, 10] width 38 height 21
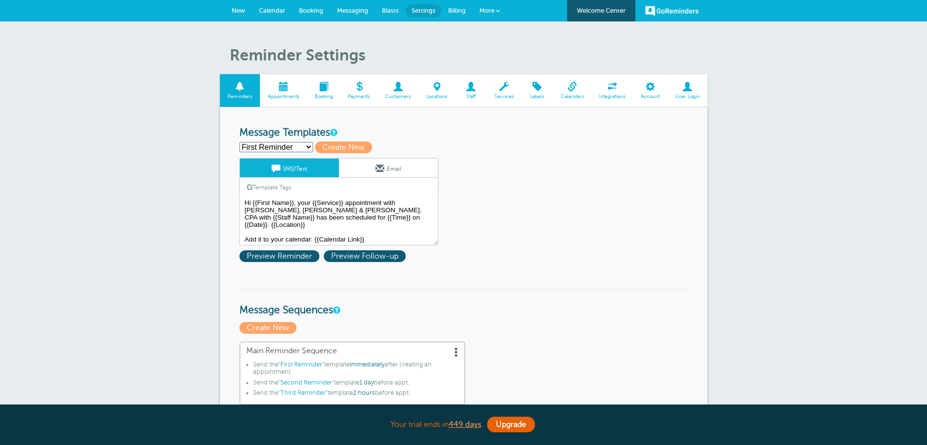
click at [576, 83] on span at bounding box center [572, 86] width 39 height 9
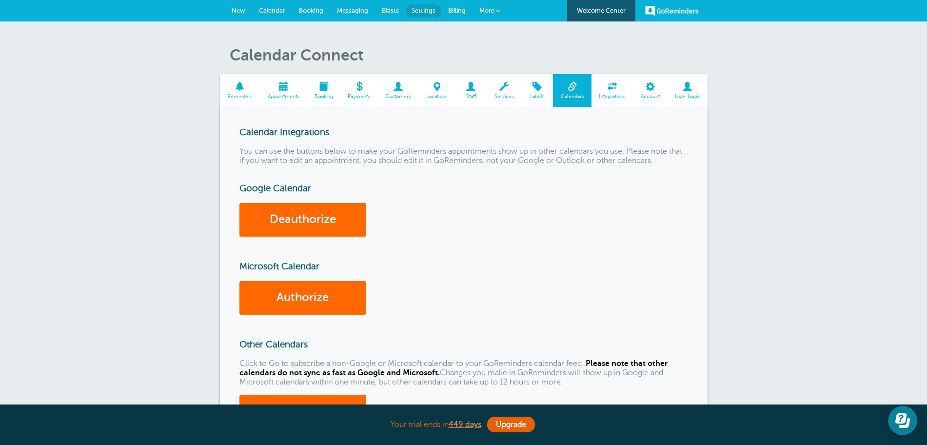
click at [262, 13] on span "Calendar" at bounding box center [272, 10] width 26 height 7
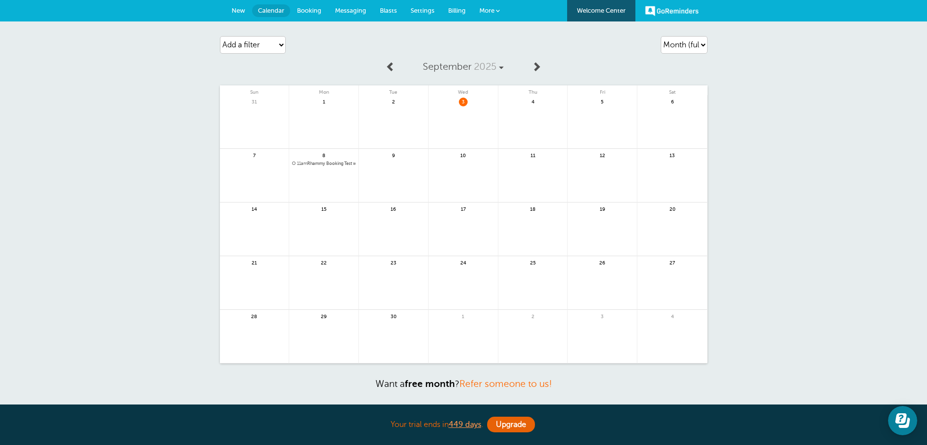
click at [310, 13] on span "Booking" at bounding box center [309, 10] width 24 height 7
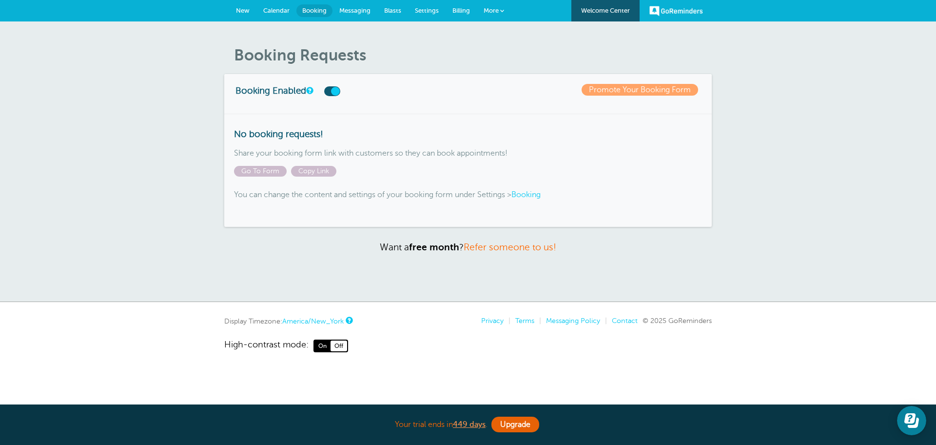
click at [415, 8] on span "Settings" at bounding box center [427, 10] width 24 height 7
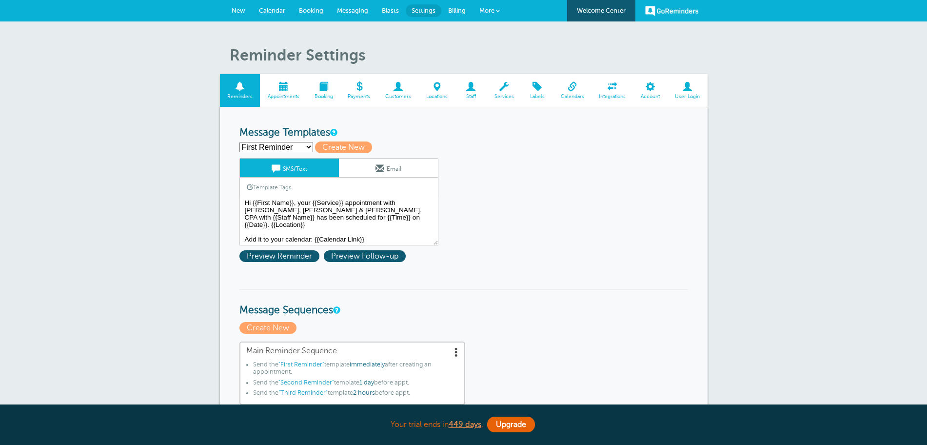
click at [331, 98] on span "Booking" at bounding box center [324, 97] width 24 height 6
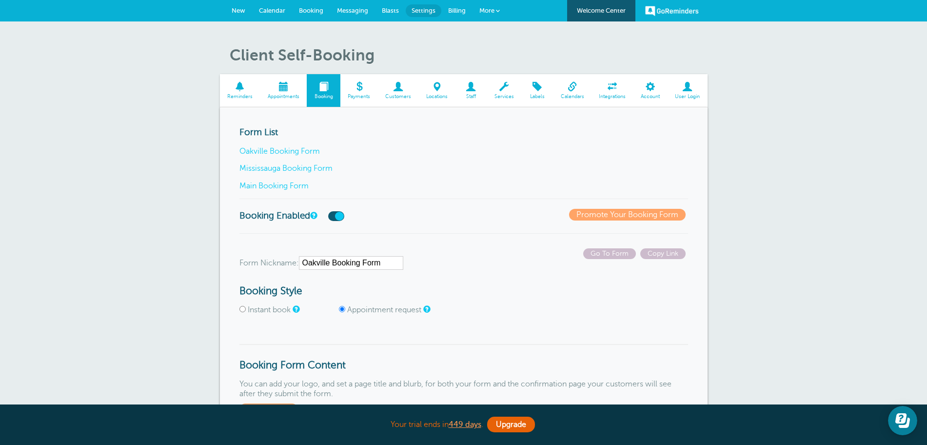
click at [507, 99] on span "Services" at bounding box center [503, 97] width 25 height 6
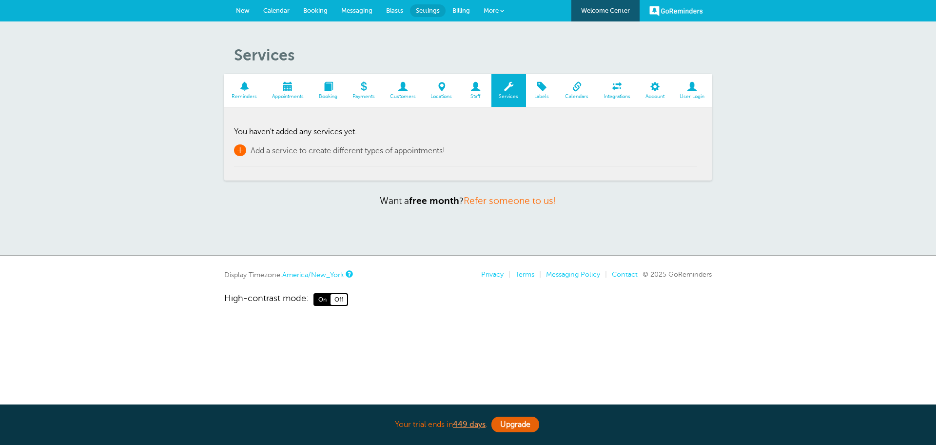
click at [236, 150] on span "+" at bounding box center [240, 150] width 12 height 12
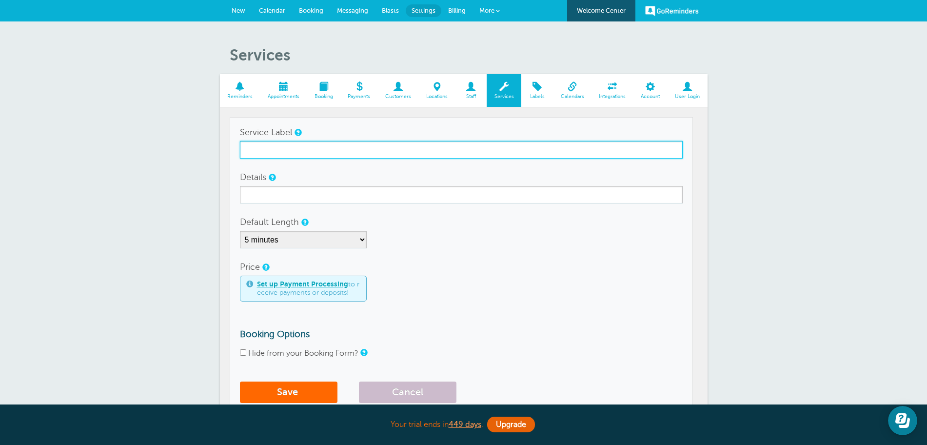
click at [277, 153] on input "Service Label" at bounding box center [461, 150] width 443 height 18
click at [278, 153] on input "Intake" at bounding box center [461, 150] width 443 height 18
type input "Intake"
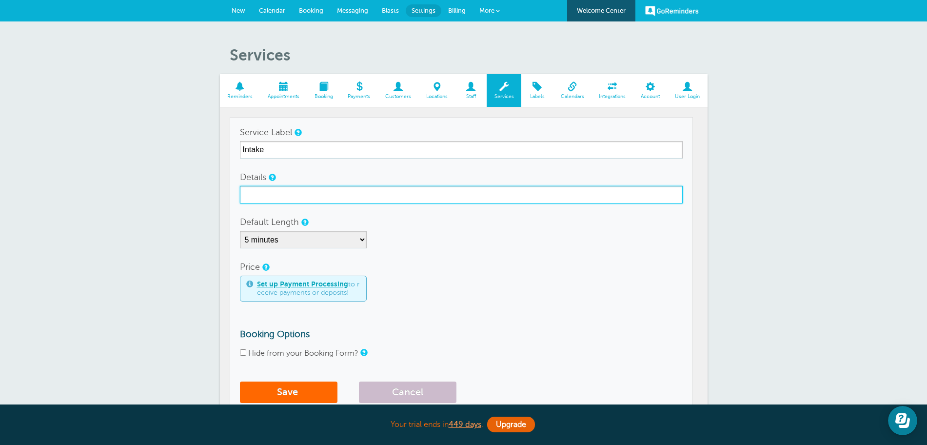
click at [275, 194] on input "Details" at bounding box center [461, 195] width 443 height 18
paste input "Intake"
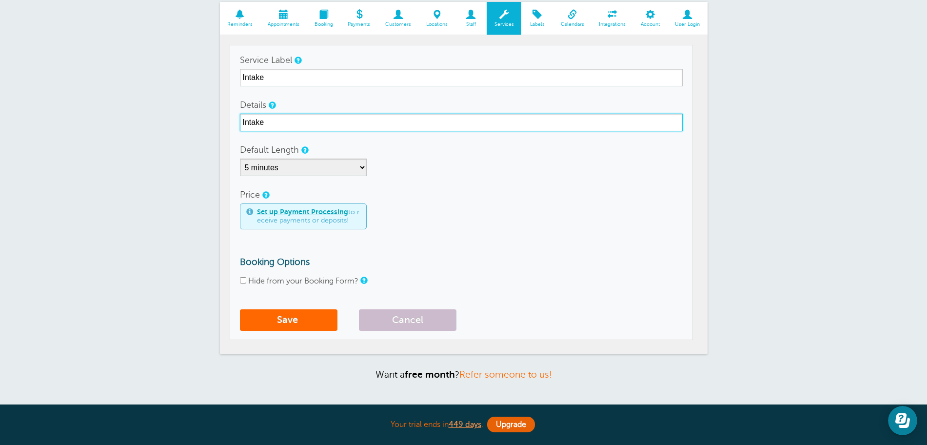
scroll to position [142, 0]
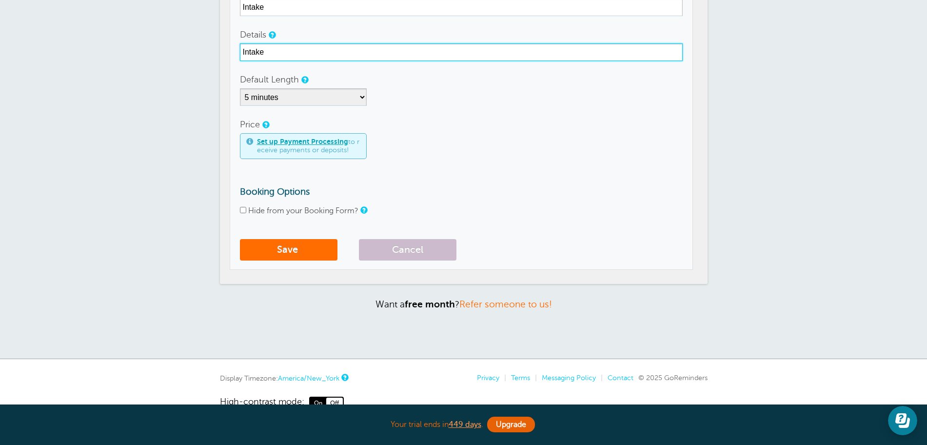
type input "Intake"
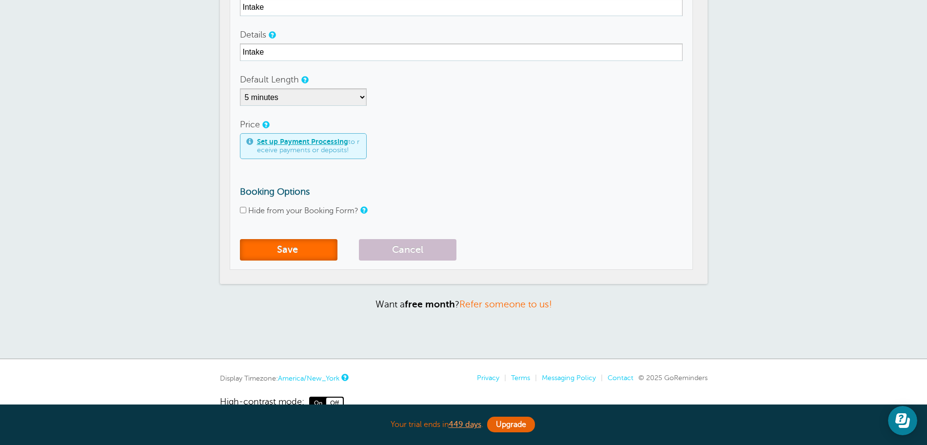
click at [303, 250] on button "Save" at bounding box center [289, 249] width 98 height 21
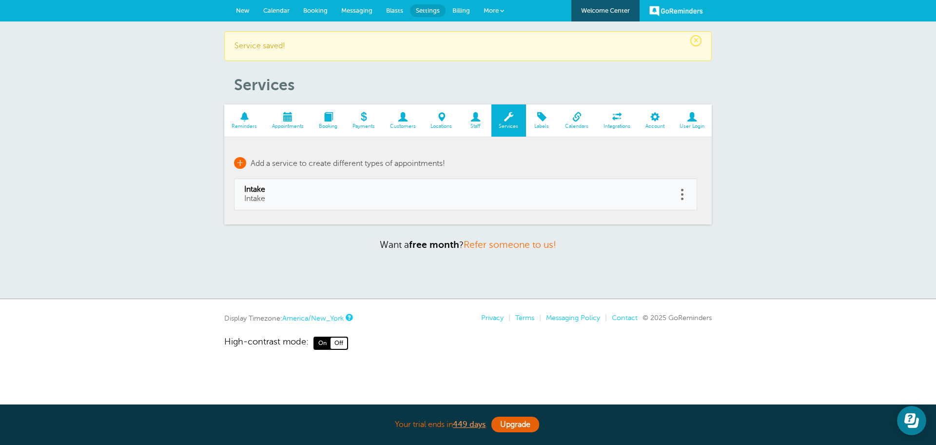
click at [237, 157] on span "+" at bounding box center [240, 163] width 12 height 12
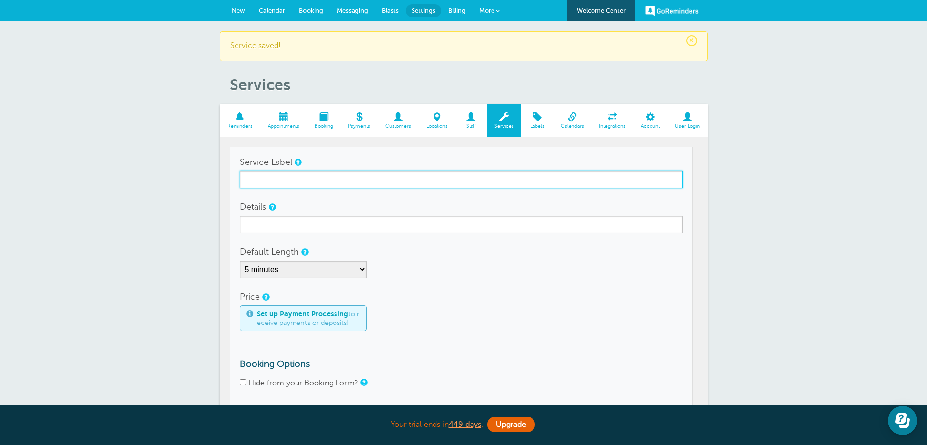
click at [331, 181] on input "Service Label" at bounding box center [461, 180] width 443 height 18
click at [331, 180] on input "Eval" at bounding box center [461, 180] width 443 height 18
type input "Eval"
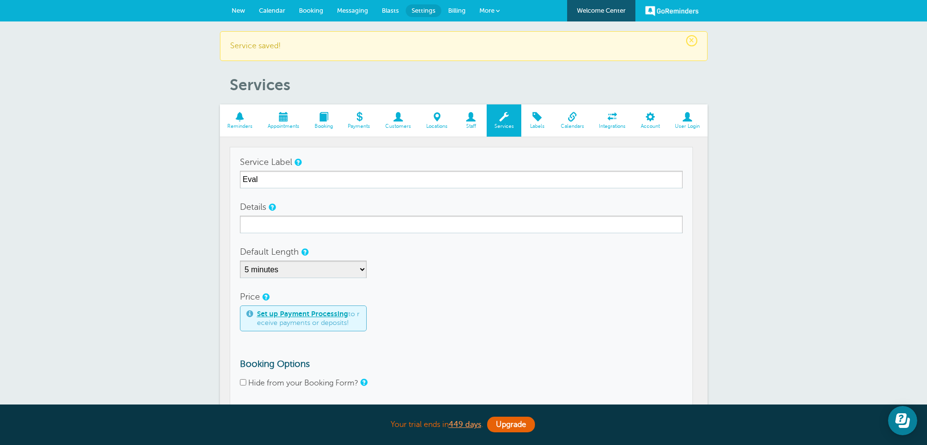
click at [300, 212] on div "Details" at bounding box center [461, 215] width 443 height 35
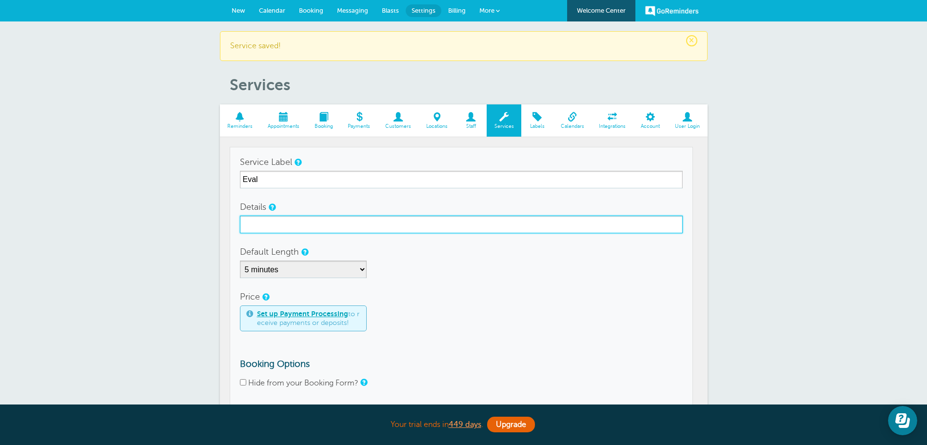
click at [297, 221] on input "Details" at bounding box center [461, 224] width 443 height 18
paste input "Eval"
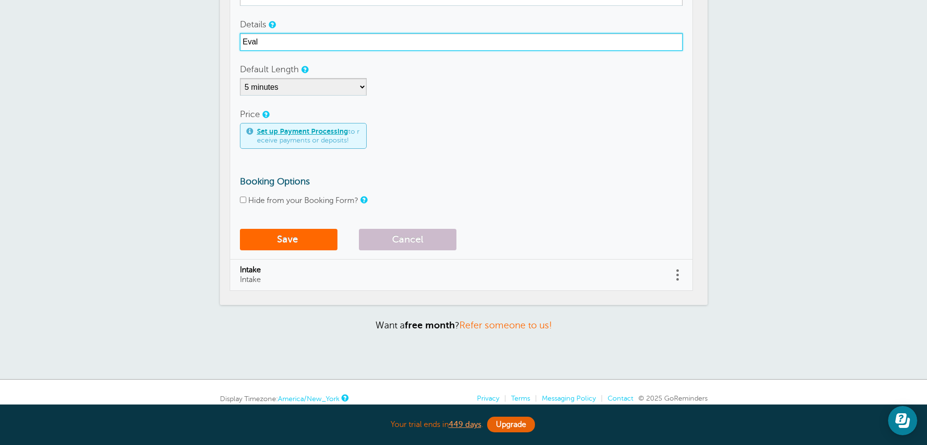
scroll to position [226, 0]
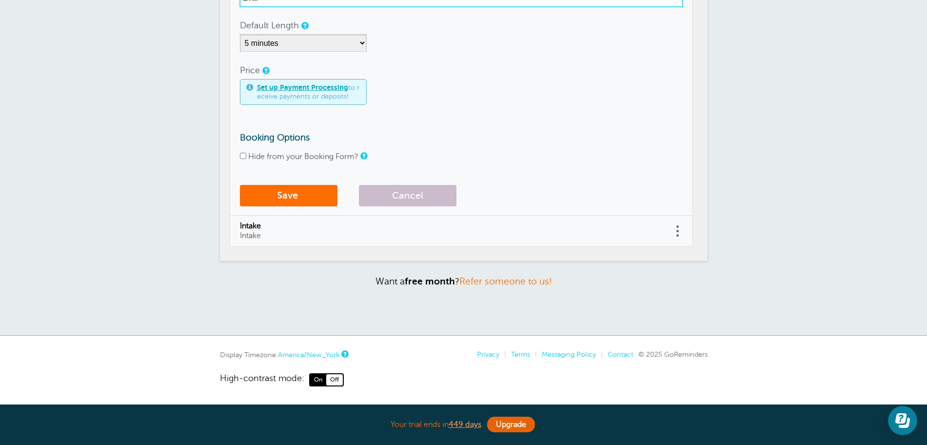
type input "Eval"
click at [293, 190] on button "Save" at bounding box center [289, 195] width 98 height 21
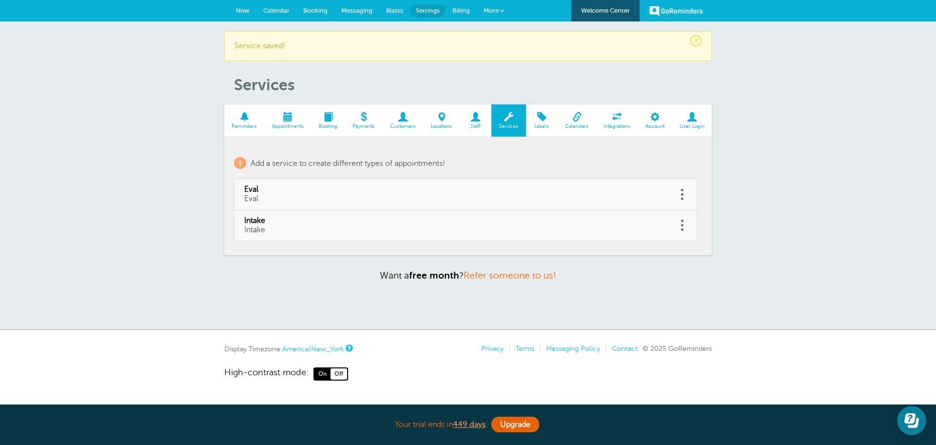
click at [483, 127] on span "Staff" at bounding box center [476, 126] width 22 height 6
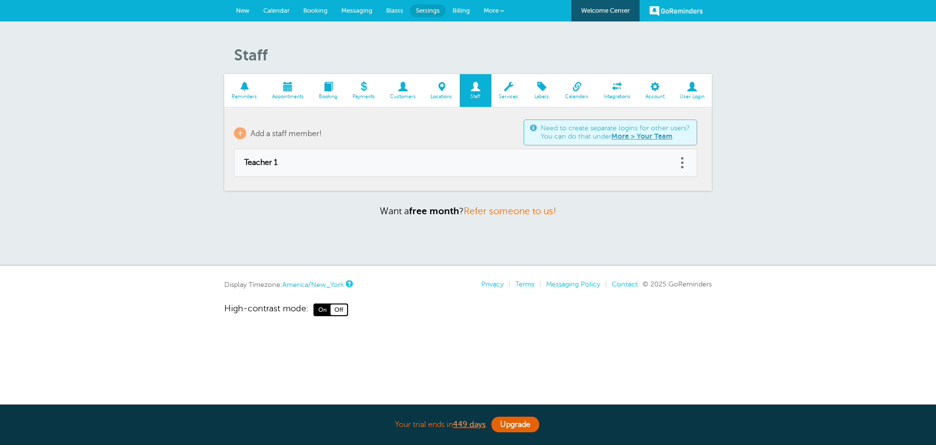
click at [272, 158] on span "Teacher 1" at bounding box center [455, 162] width 423 height 9
type input "Teacher 1"
checkbox input "false"
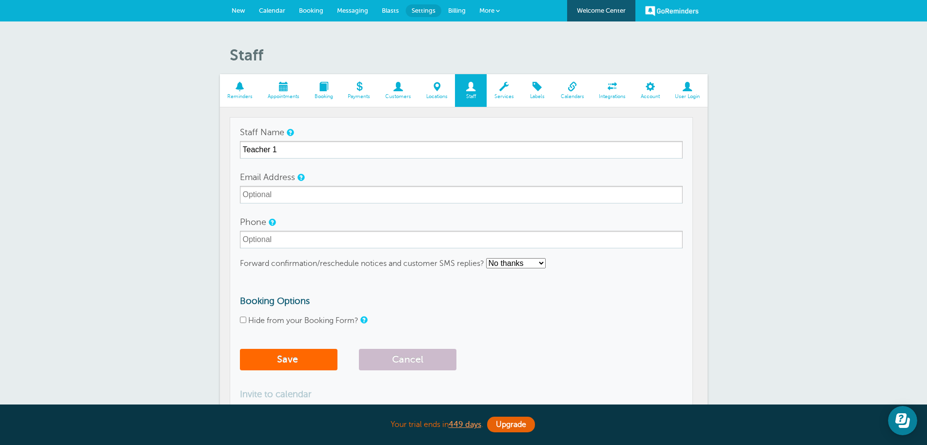
click at [271, 321] on label "Hide from your Booking Form?" at bounding box center [303, 320] width 110 height 9
click at [246, 321] on input "Hide from your Booking Form?" at bounding box center [243, 319] width 6 height 6
checkbox input "true"
click at [276, 362] on button "Save" at bounding box center [289, 359] width 98 height 21
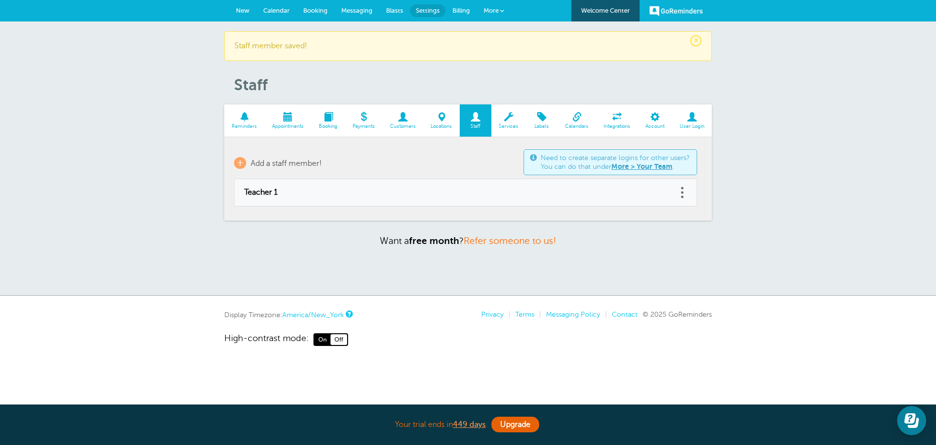
click at [323, 117] on span at bounding box center [329, 116] width 34 height 9
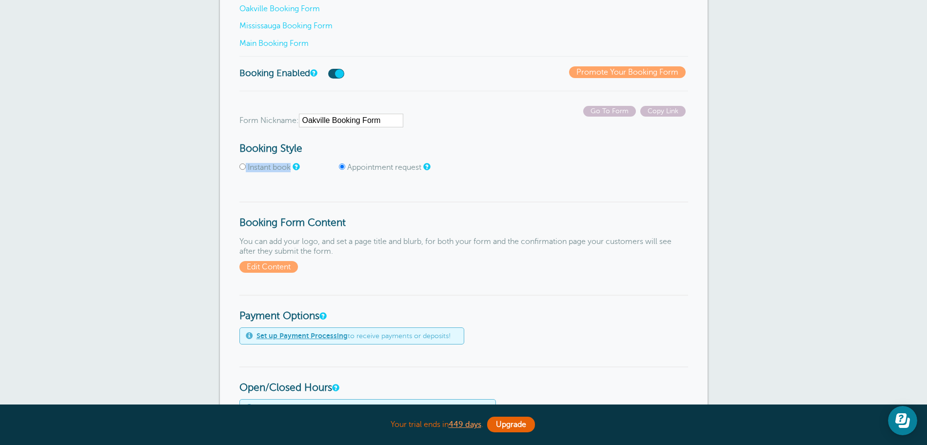
drag, startPoint x: 236, startPoint y: 167, endPoint x: 356, endPoint y: 173, distance: 119.6
drag, startPoint x: 350, startPoint y: 184, endPoint x: 368, endPoint y: 183, distance: 18.0
click at [243, 169] on input "Instant book" at bounding box center [242, 166] width 6 height 6
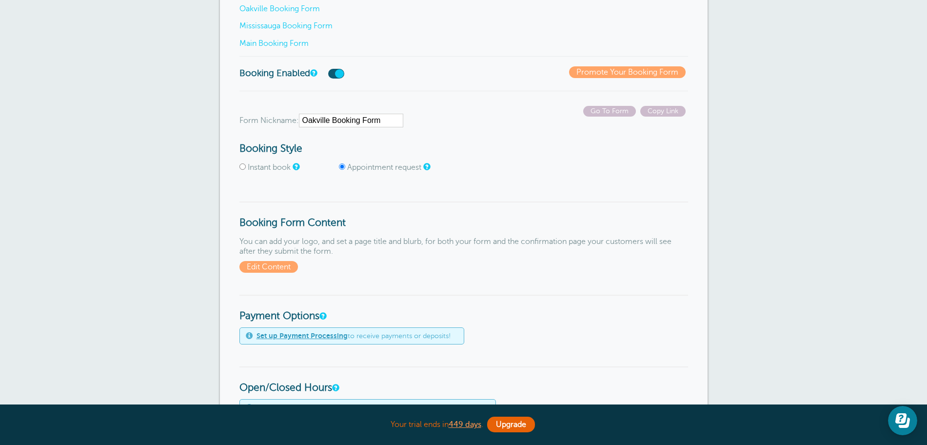
radio input "true"
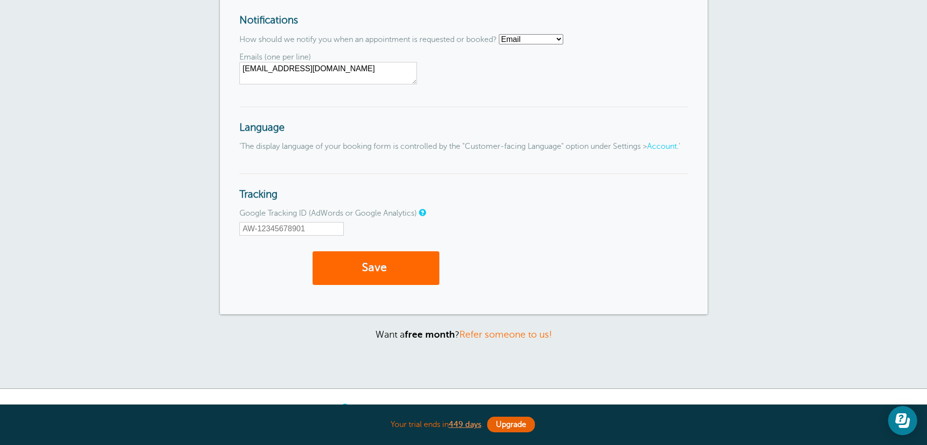
scroll to position [1423, 0]
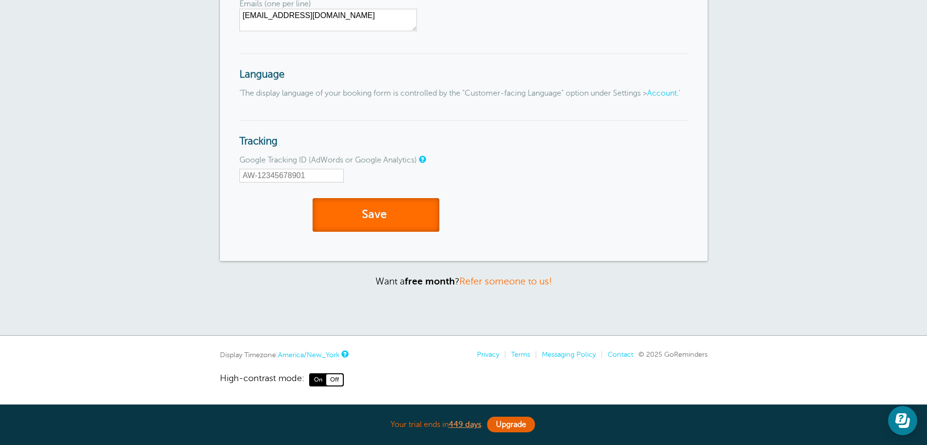
click at [373, 224] on button "Save" at bounding box center [375, 215] width 127 height 34
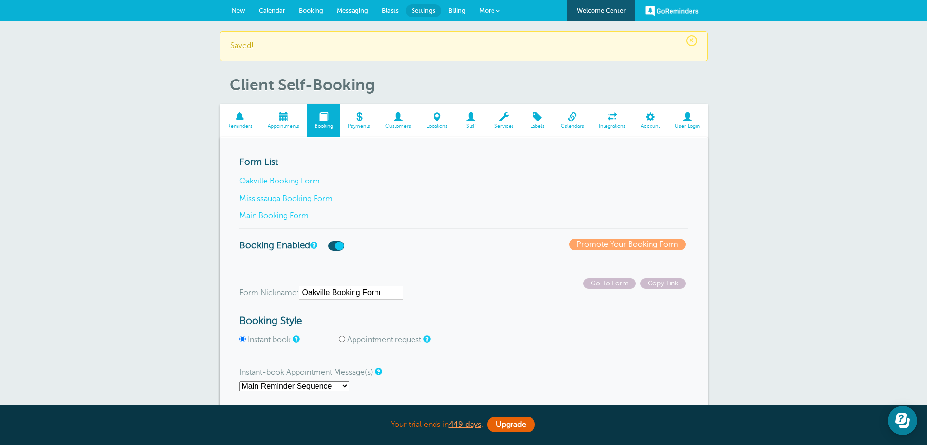
click at [345, 340] on span "Appointment request" at bounding box center [388, 339] width 98 height 9
click at [342, 340] on input "Appointment request" at bounding box center [342, 338] width 6 height 6
radio input "true"
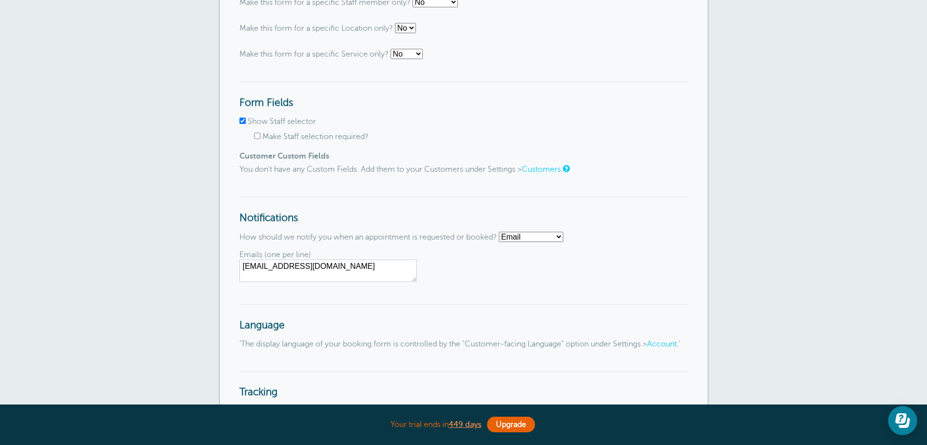
scroll to position [1414, 0]
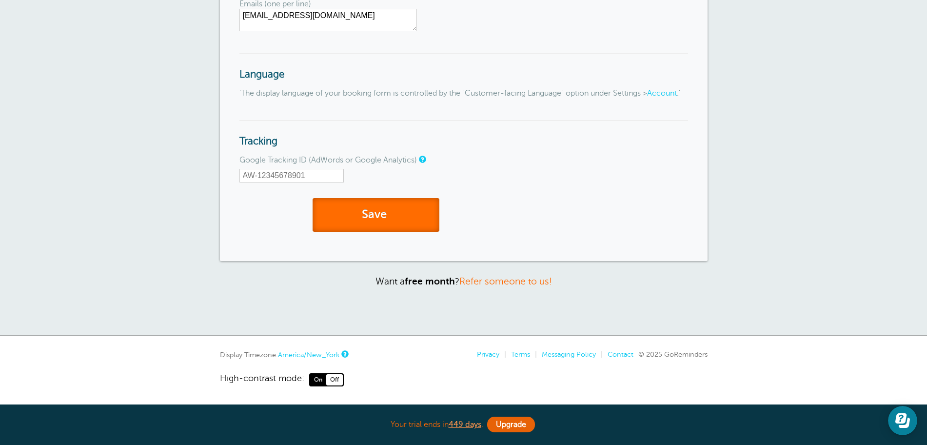
click at [384, 226] on button "Save" at bounding box center [375, 215] width 127 height 34
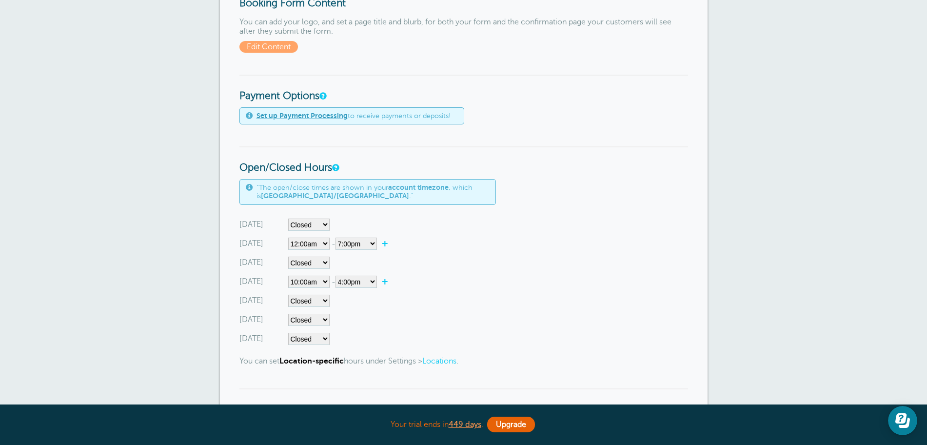
scroll to position [427, 0]
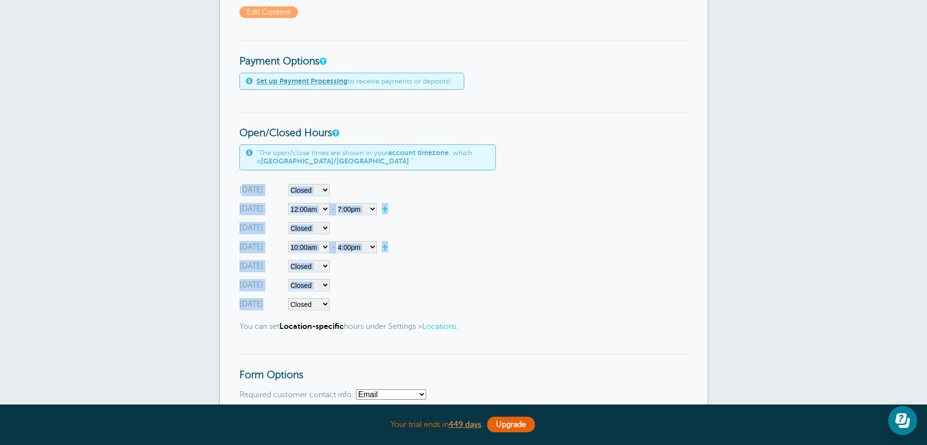
drag, startPoint x: 241, startPoint y: 181, endPoint x: 459, endPoint y: 299, distance: 247.4
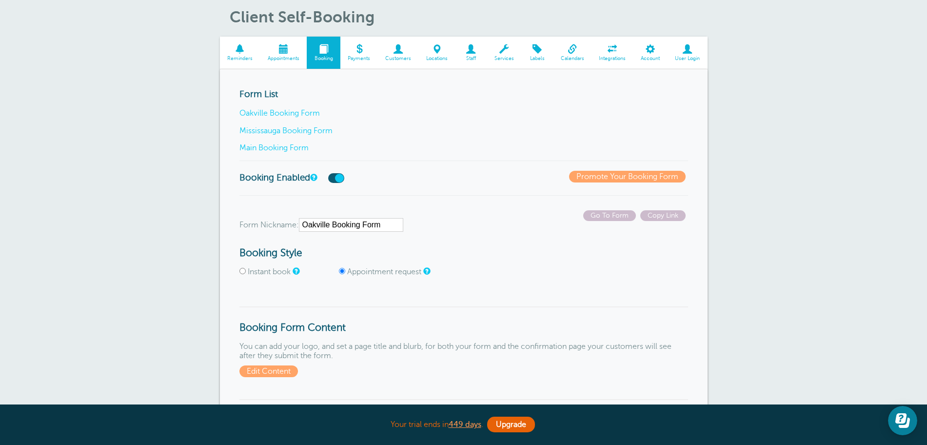
scroll to position [0, 0]
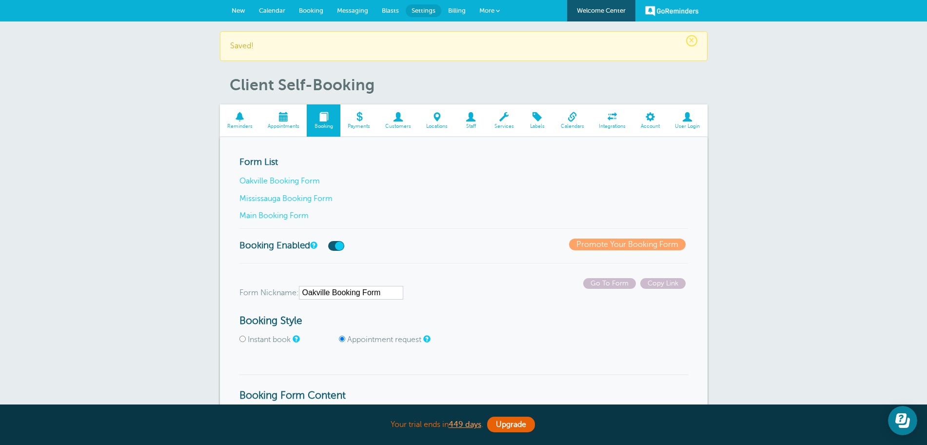
click at [438, 217] on p "Main Booking Form" at bounding box center [463, 215] width 449 height 9
click at [438, 211] on p "Main Booking Form" at bounding box center [463, 215] width 449 height 9
click at [505, 129] on span "Services" at bounding box center [503, 126] width 25 height 6
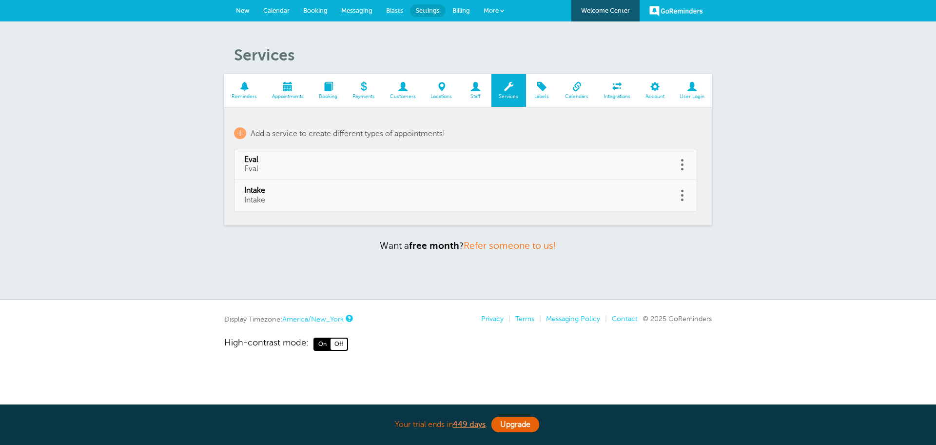
click at [439, 211] on section "Reminders Appointments Booking Payments Customers Locations Staff Services Labe…" at bounding box center [468, 149] width 488 height 151
click at [441, 204] on link "Intake Intake" at bounding box center [455, 195] width 423 height 19
type input "Intake"
checkbox input "false"
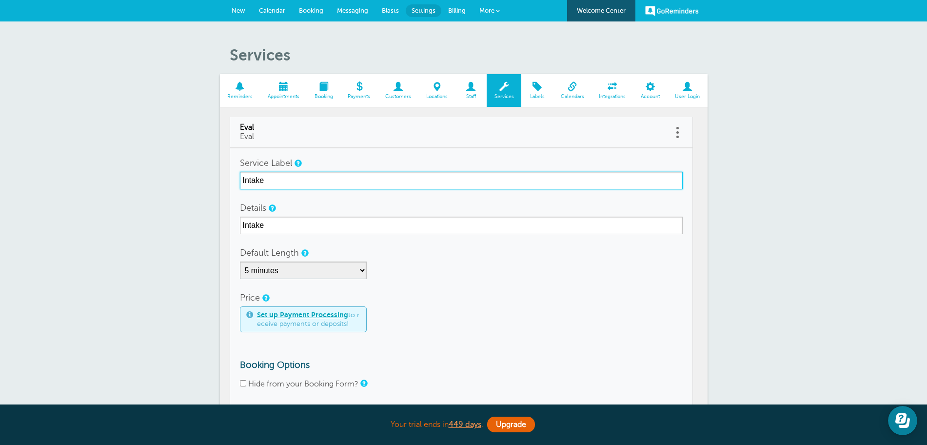
click at [287, 179] on input "Intake" at bounding box center [461, 181] width 443 height 18
click at [286, 179] on input "Intake" at bounding box center [461, 181] width 443 height 18
drag, startPoint x: 331, startPoint y: 178, endPoint x: 190, endPoint y: 172, distance: 141.0
click at [190, 172] on div "Services Reminders Appointments Booking Payments Customers Locations Staff Serv…" at bounding box center [463, 276] width 927 height 510
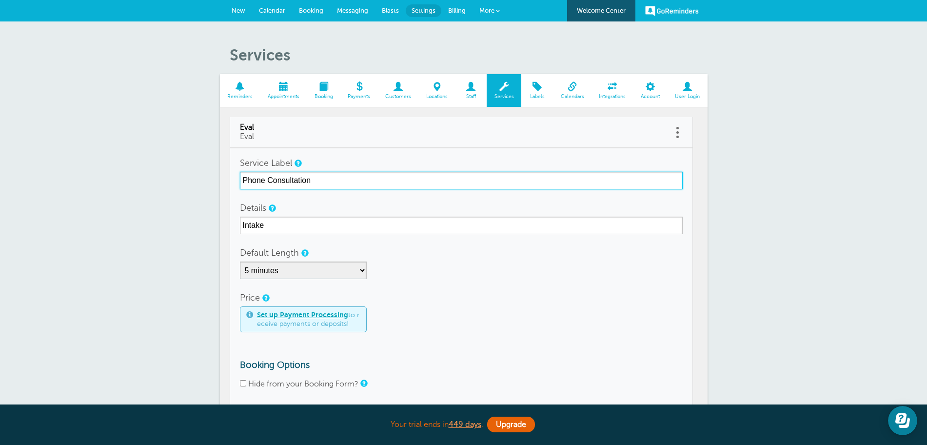
type input "Phone Consultation"
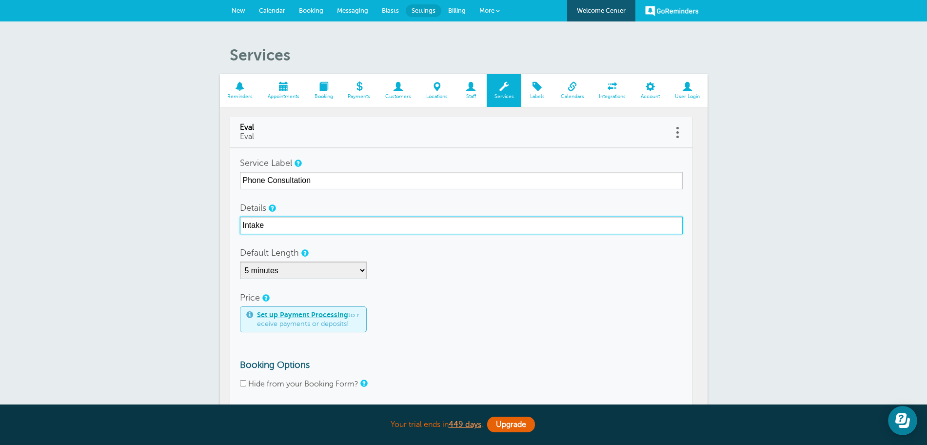
click at [254, 231] on input "Intake" at bounding box center [461, 225] width 443 height 18
paste input "Phone Consultation"
type input "Phone Consultation"
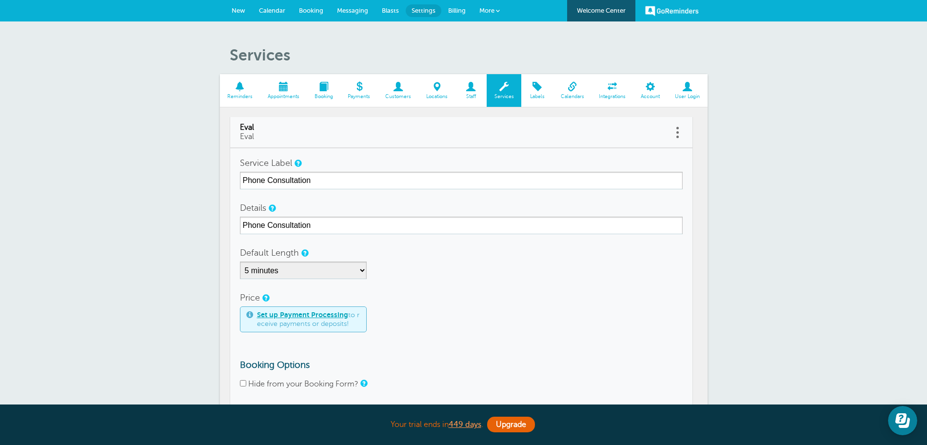
click at [416, 290] on div "Price Set up Payment Processing to receive payments or deposits!" at bounding box center [461, 310] width 443 height 43
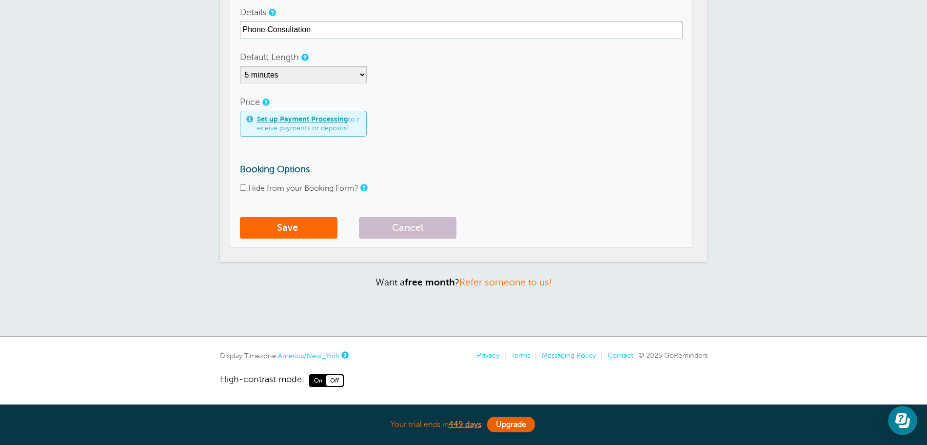
scroll to position [196, 0]
click at [288, 78] on select "5 minutes 10 minutes 15 minutes 20 minutes 25 minutes 30 minutes 35 minutes 40 …" at bounding box center [303, 74] width 127 height 18
select select "15"
click at [240, 65] on select "5 minutes 10 minutes 15 minutes 20 minutes 25 minutes 30 minutes 35 minutes 40 …" at bounding box center [303, 74] width 127 height 18
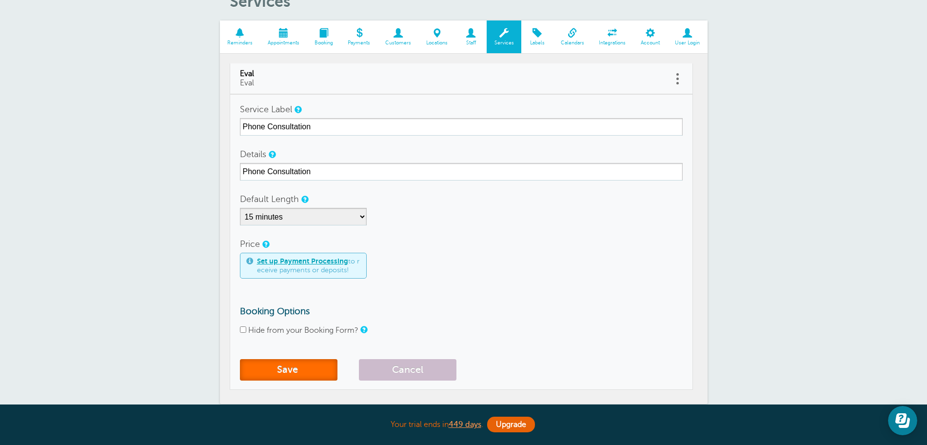
click at [282, 373] on button "Save" at bounding box center [289, 369] width 98 height 21
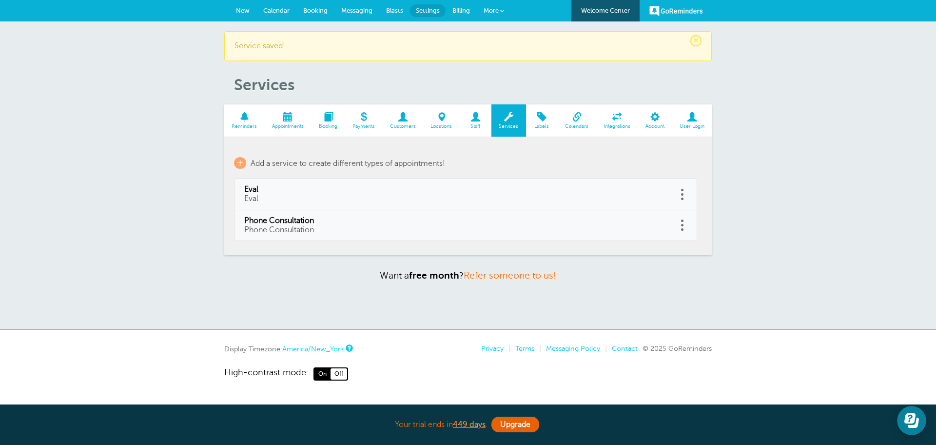
click at [685, 229] on link at bounding box center [682, 224] width 10 height 15
click at [678, 203] on link "Edit" at bounding box center [671, 201] width 29 height 18
type input "Phone Consultation"
select select "15"
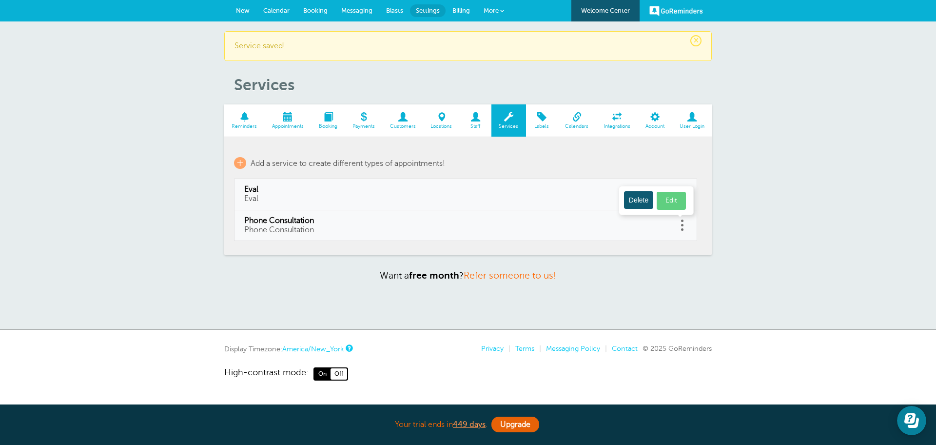
checkbox input "false"
select select "15"
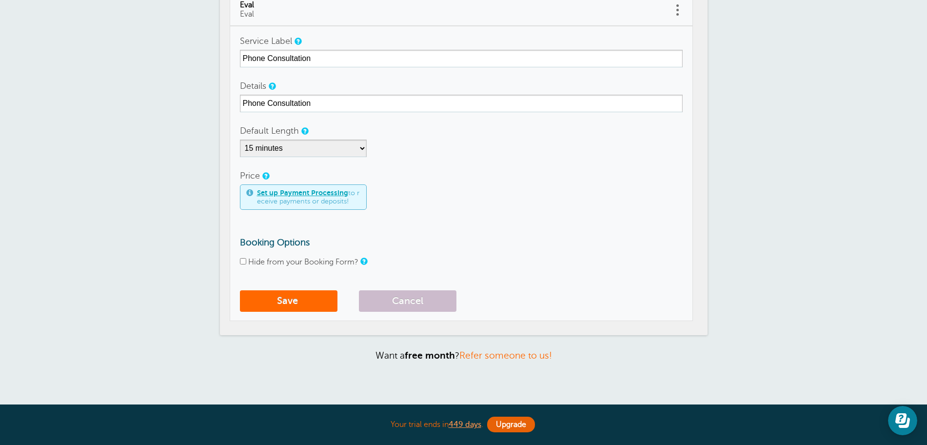
scroll to position [84, 0]
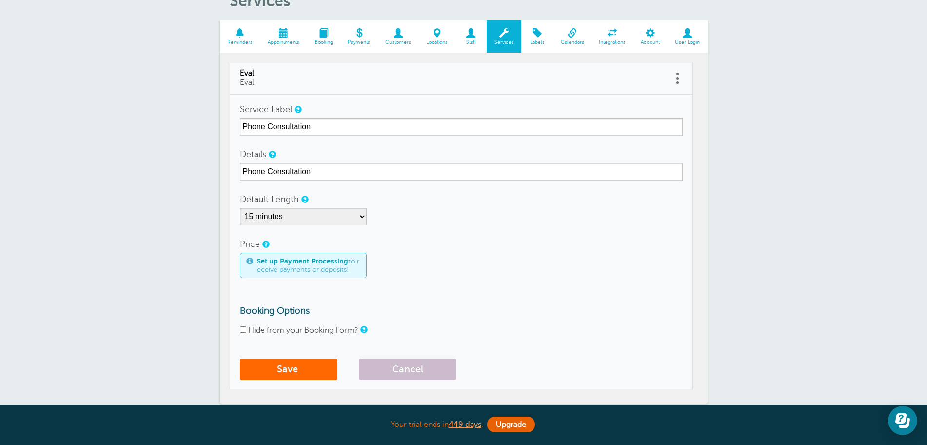
click at [325, 46] on link "Booking" at bounding box center [324, 36] width 34 height 33
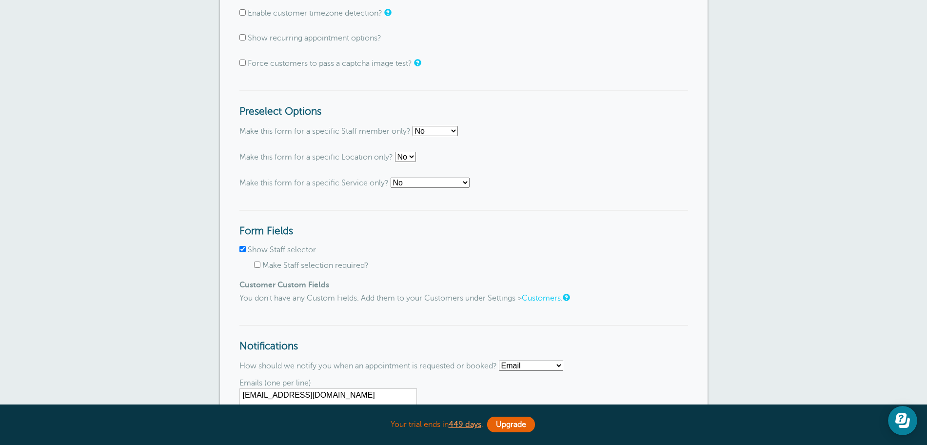
scroll to position [711, 0]
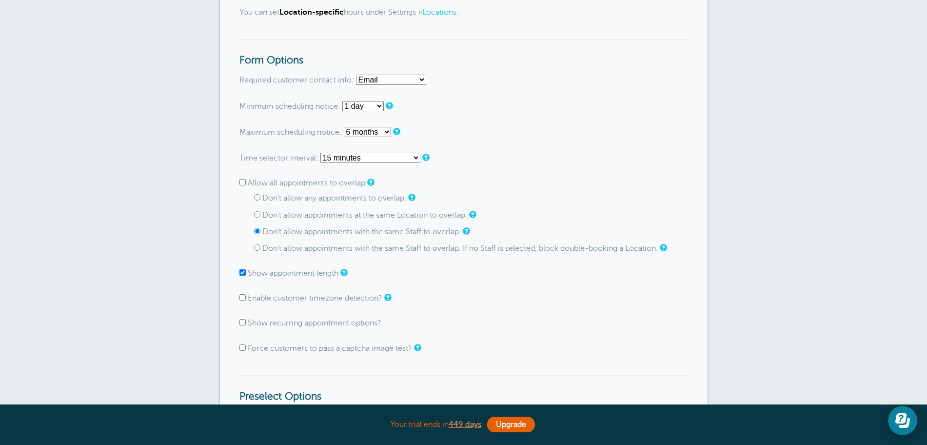
click at [258, 215] on input "Don't allow appointments at the same Location to overlap." at bounding box center [257, 214] width 6 height 6
radio input "true"
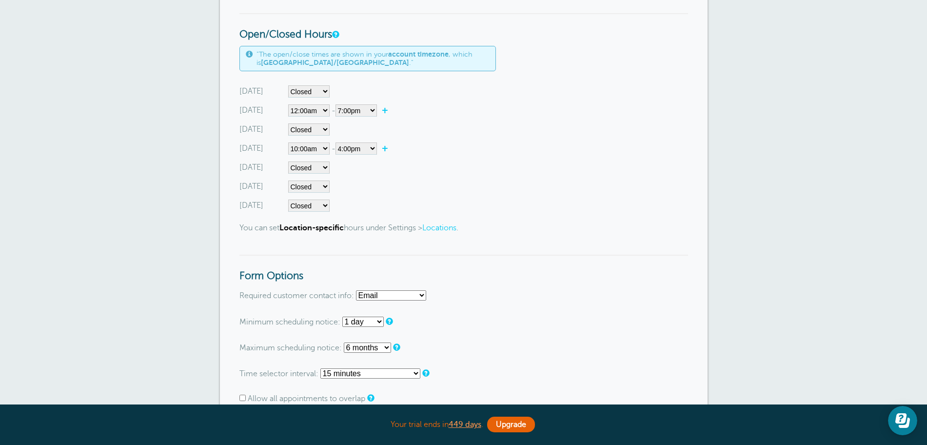
scroll to position [427, 0]
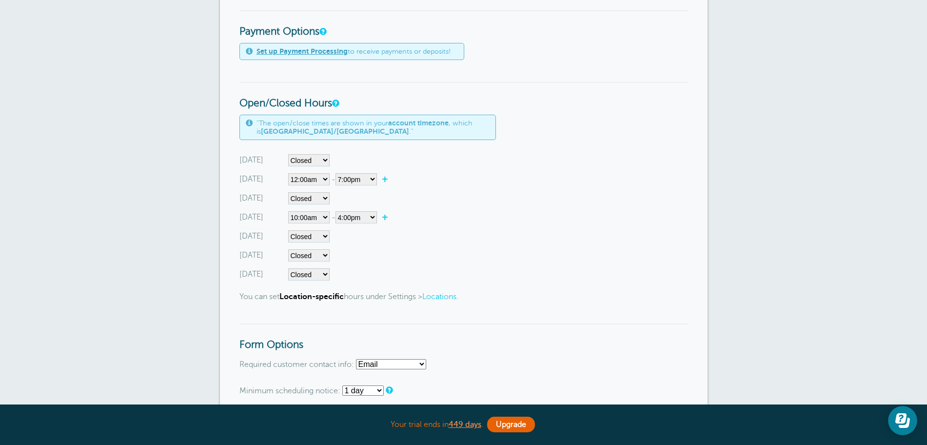
drag, startPoint x: 234, startPoint y: 102, endPoint x: 478, endPoint y: 279, distance: 301.2
click at [476, 279] on div "Form List Oakville Booking Form Mississauga Booking Form Main Booking Form Book…" at bounding box center [464, 445] width 488 height 1528
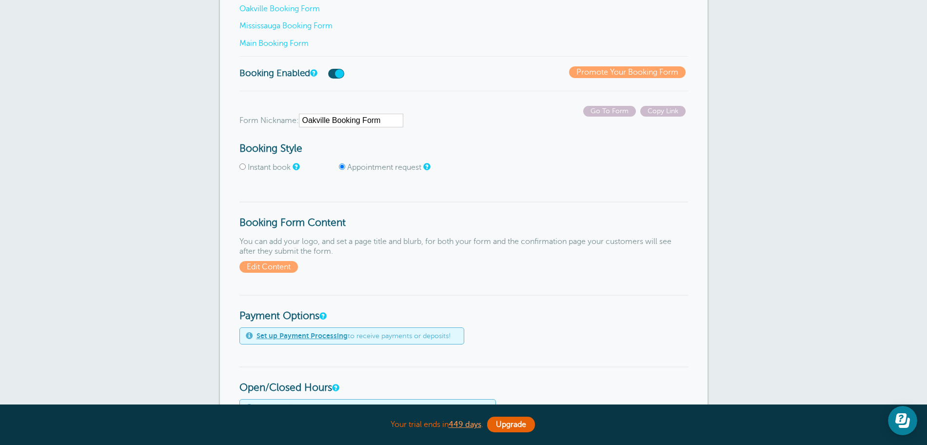
scroll to position [0, 0]
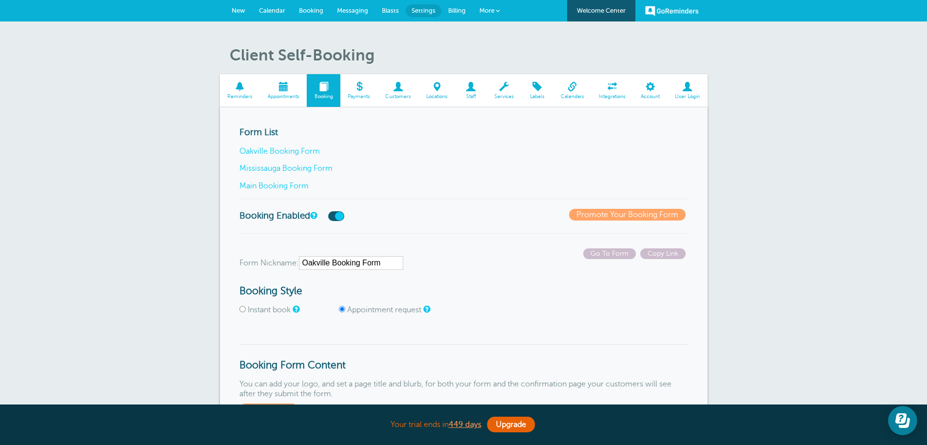
click at [444, 97] on span "Locations" at bounding box center [437, 97] width 27 height 6
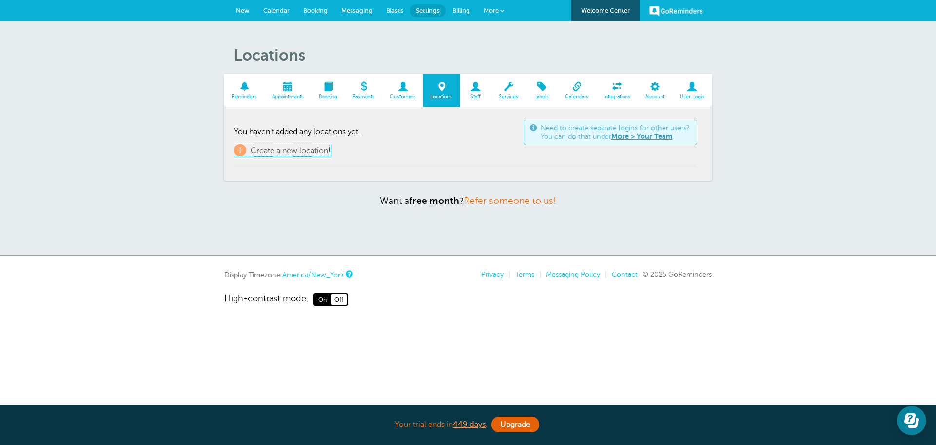
click at [298, 152] on span "Create a new location!" at bounding box center [291, 150] width 80 height 9
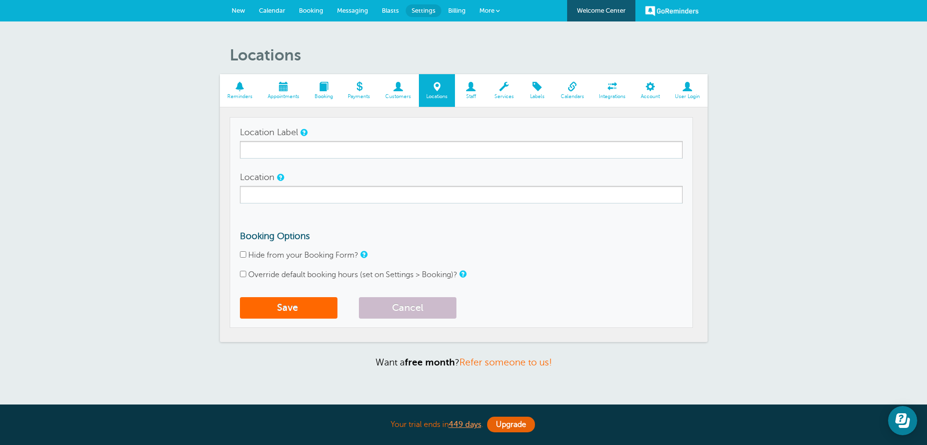
click at [296, 275] on label "Override default booking hours (set on Settings > Booking)?" at bounding box center [352, 274] width 209 height 9
click at [246, 275] on input "Override default booking hours (set on Settings > Booking)?" at bounding box center [243, 274] width 6 height 6
checkbox input "true"
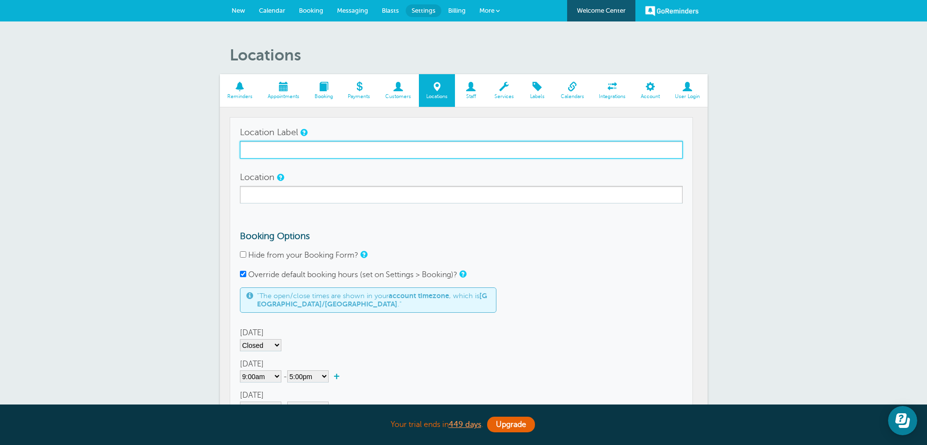
click at [367, 156] on input "Location Label" at bounding box center [461, 150] width 443 height 18
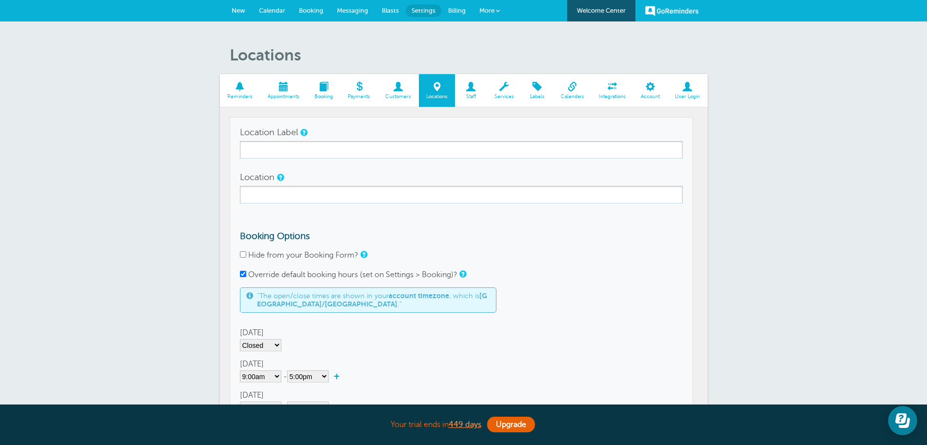
click at [474, 240] on h3 "Booking Options" at bounding box center [461, 236] width 443 height 11
click at [784, 250] on div "Locations Reminders Appointments Booking Payments Customers Locations Staff Ser…" at bounding box center [463, 347] width 927 height 653
